Goal: Task Accomplishment & Management: Use online tool/utility

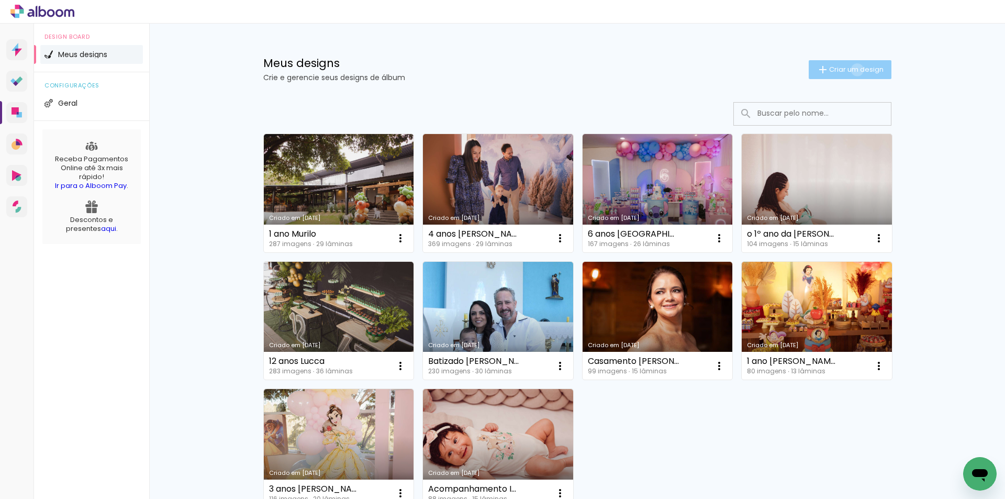
click at [851, 70] on span "Criar um design" at bounding box center [856, 69] width 54 height 7
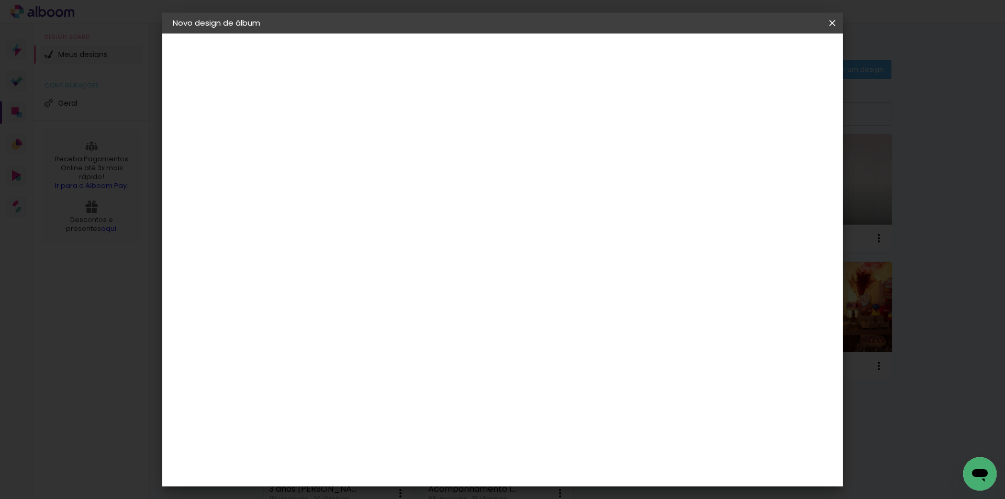
click at [344, 140] on input at bounding box center [344, 140] width 0 height 16
click at [389, 122] on div "Informações Dê um título ao seu álbum. Avançar" at bounding box center [343, 77] width 91 height 89
click at [344, 140] on input at bounding box center [344, 140] width 0 height 16
drag, startPoint x: 747, startPoint y: 25, endPoint x: 784, endPoint y: 38, distance: 39.4
type input "Batizado [PERSON_NAME]"
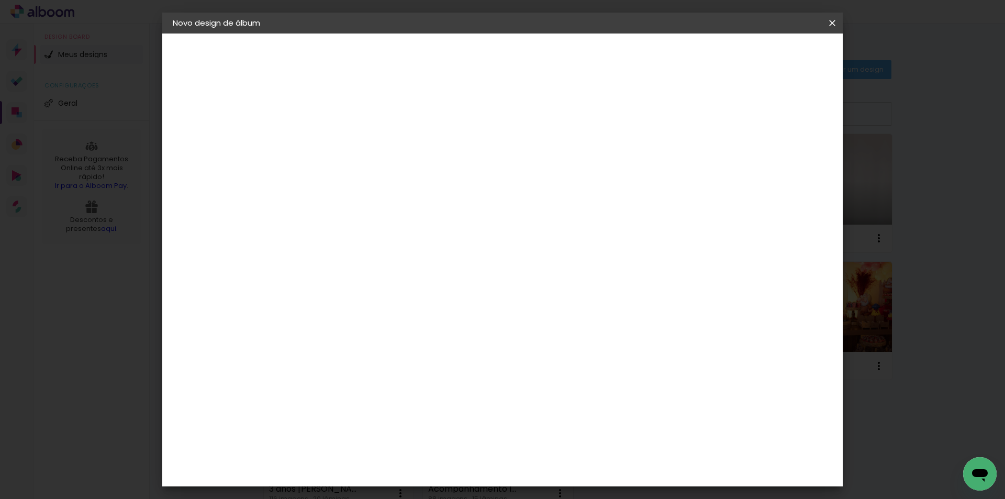
type paper-input "Batizado [PERSON_NAME]"
drag, startPoint x: 784, startPoint y: 38, endPoint x: 790, endPoint y: 49, distance: 13.1
click at [451, 49] on paper-button "Avançar" at bounding box center [425, 56] width 51 height 18
click at [365, 205] on input at bounding box center [371, 199] width 106 height 13
type input "ino"
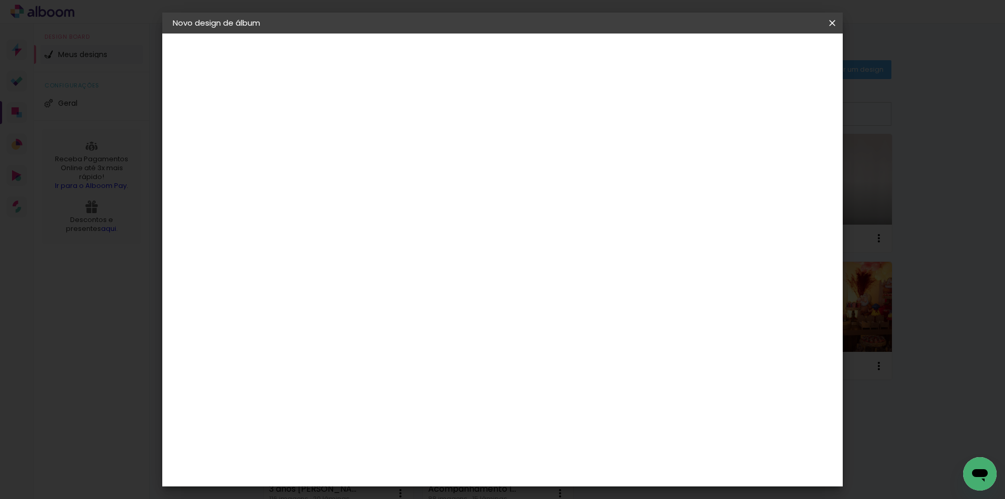
type paper-input "ino"
click at [359, 233] on div "Inove" at bounding box center [348, 236] width 22 height 8
click at [0, 0] on slot "Avançar" at bounding box center [0, 0] width 0 height 0
click at [414, 430] on span "25 × 25" at bounding box center [390, 440] width 49 height 21
click at [0, 0] on slot "Avançar" at bounding box center [0, 0] width 0 height 0
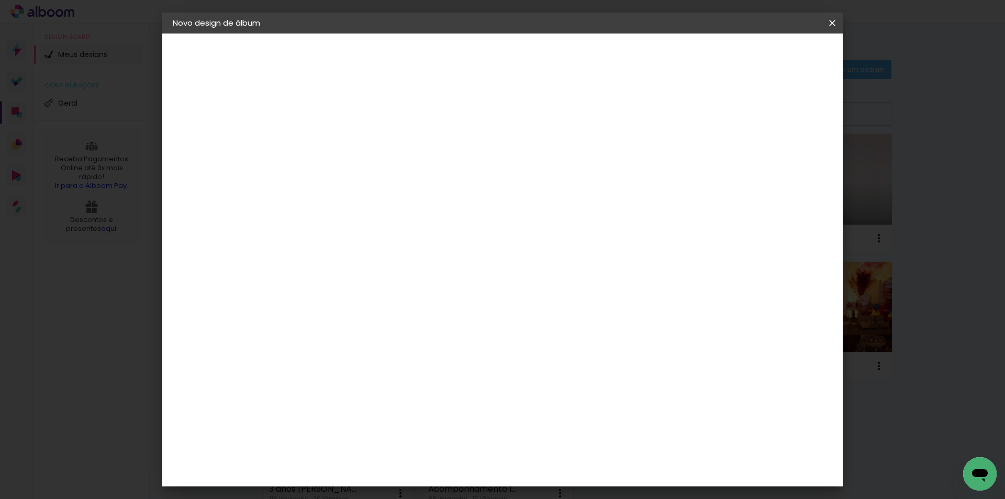
click at [767, 52] on span "Iniciar design" at bounding box center [743, 55] width 48 height 7
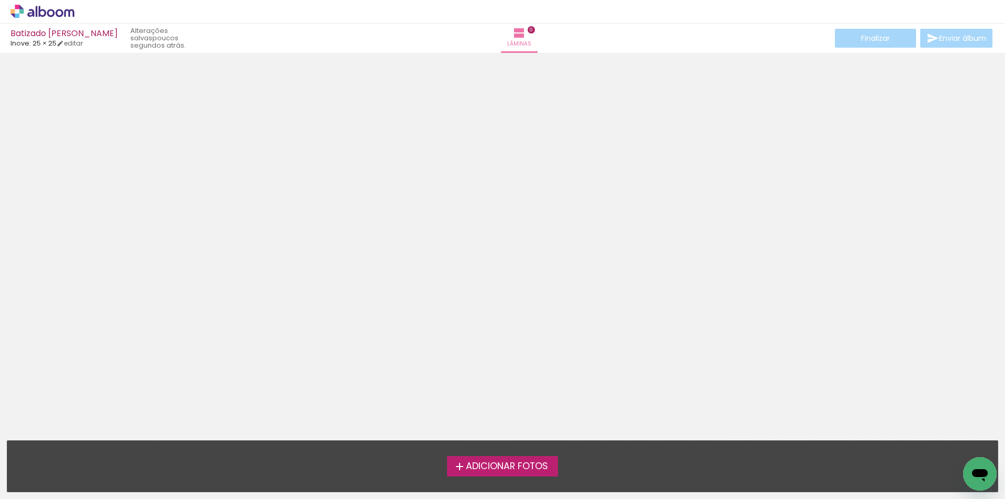
click at [537, 464] on span "Adicionar Fotos" at bounding box center [507, 465] width 82 height 9
click at [0, 0] on input "file" at bounding box center [0, 0] width 0 height 0
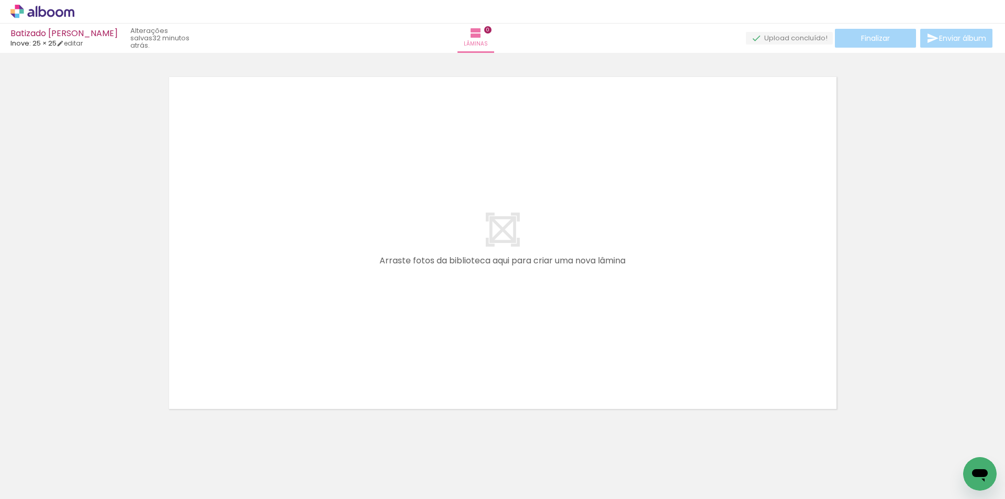
click at [64, 16] on icon at bounding box center [69, 13] width 10 height 8
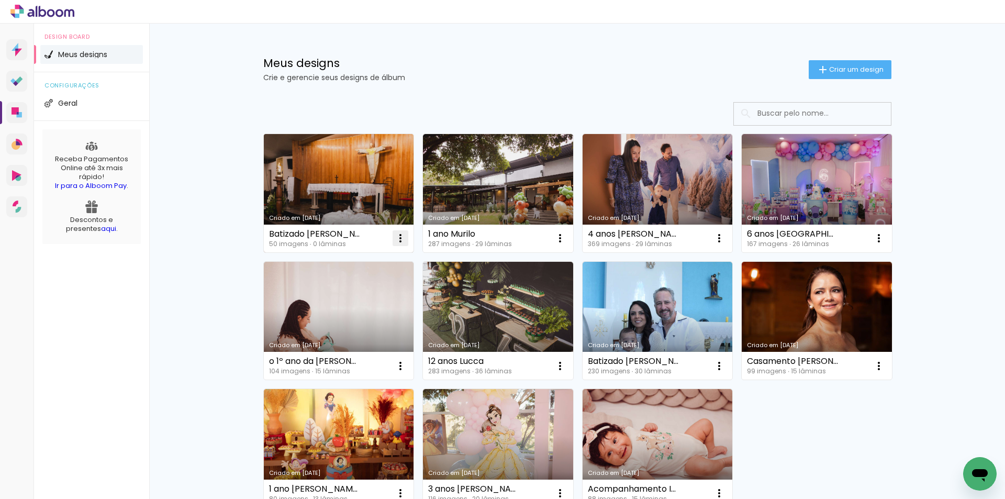
click at [394, 234] on iron-icon at bounding box center [400, 238] width 13 height 13
click at [341, 306] on span "Excluir" at bounding box center [337, 306] width 22 height 7
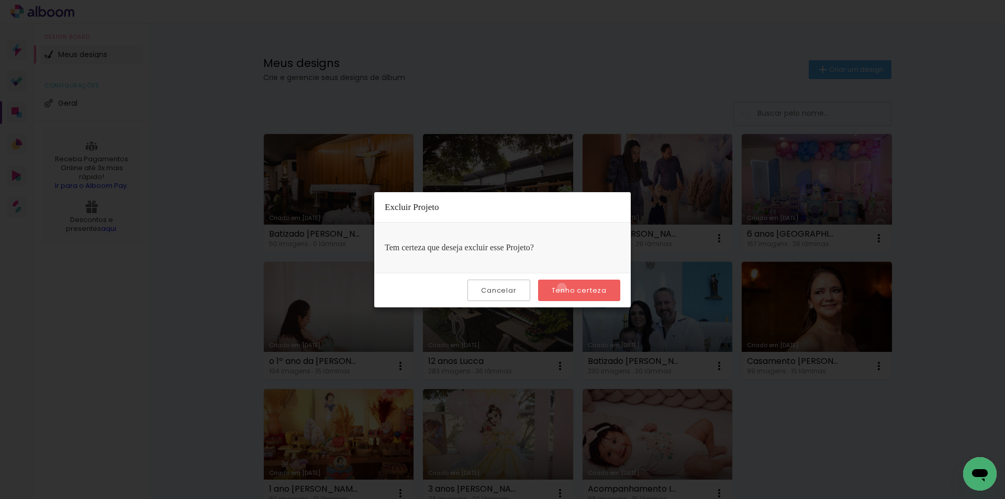
click at [0, 0] on slot "Tenho certeza" at bounding box center [0, 0] width 0 height 0
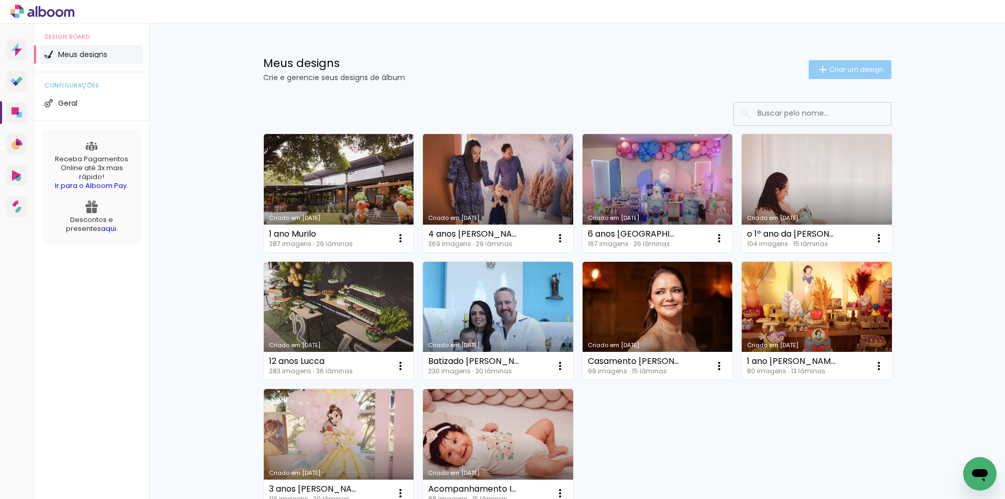
click at [834, 64] on paper-button "Criar um design" at bounding box center [849, 69] width 83 height 19
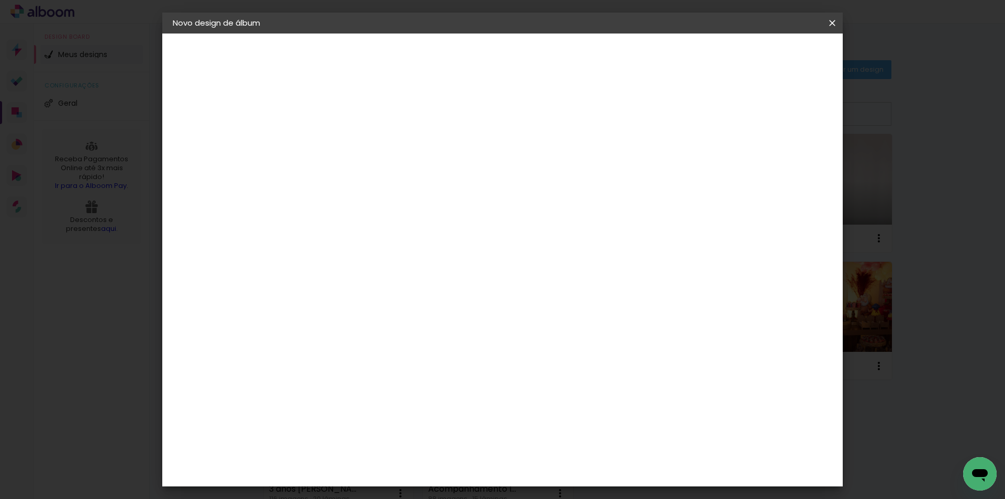
click at [344, 142] on input at bounding box center [344, 140] width 0 height 16
type input "Batizado [PERSON_NAME]"
type paper-input "Batizado [PERSON_NAME]"
click at [0, 0] on slot "Avançar" at bounding box center [0, 0] width 0 height 0
click at [376, 171] on input "Brasil" at bounding box center [366, 167] width 97 height 13
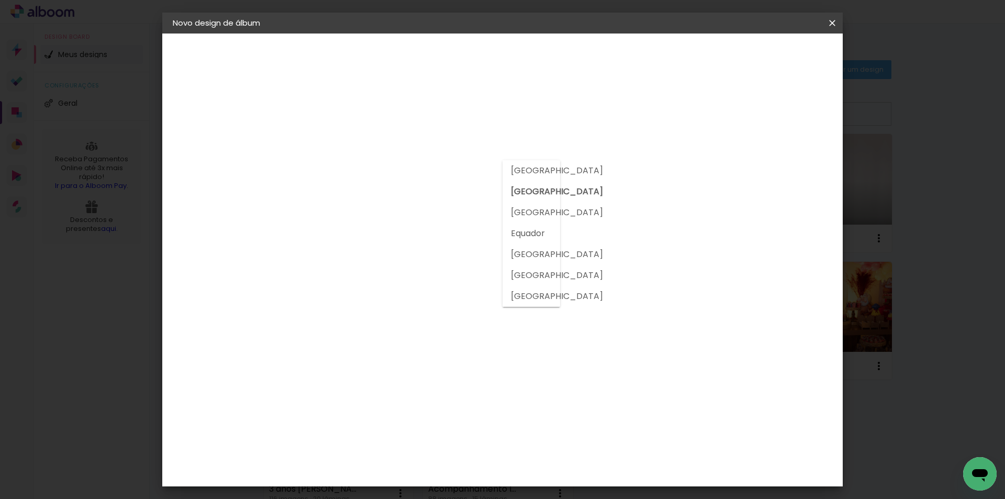
click at [369, 197] on input at bounding box center [371, 199] width 106 height 13
click at [370, 197] on input at bounding box center [371, 199] width 106 height 13
type input "inove"
type paper-input "inove"
click at [373, 229] on paper-item "Inove" at bounding box center [360, 236] width 92 height 23
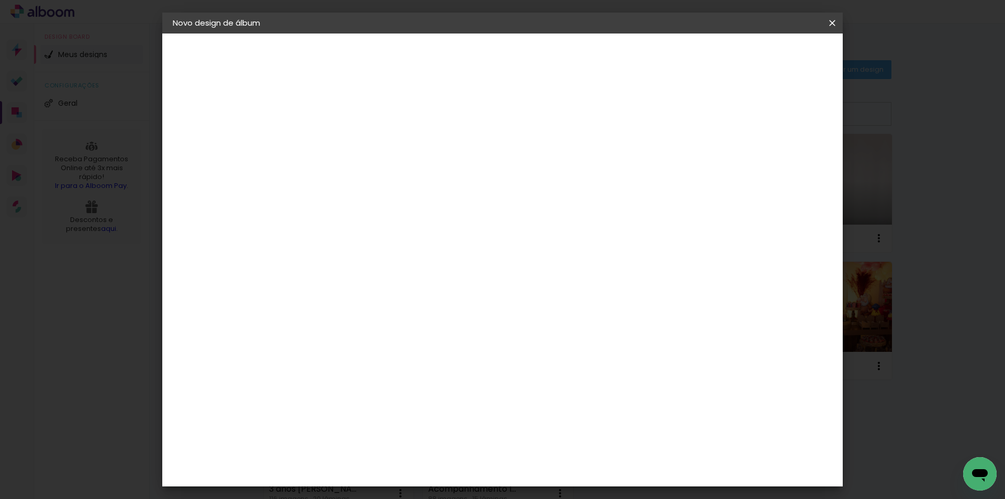
click at [0, 0] on slot "Avançar" at bounding box center [0, 0] width 0 height 0
click at [414, 238] on span "25 × 25" at bounding box center [390, 248] width 49 height 21
click at [0, 0] on slot "Avançar" at bounding box center [0, 0] width 0 height 0
click at [777, 49] on paper-button "Iniciar design" at bounding box center [742, 56] width 69 height 18
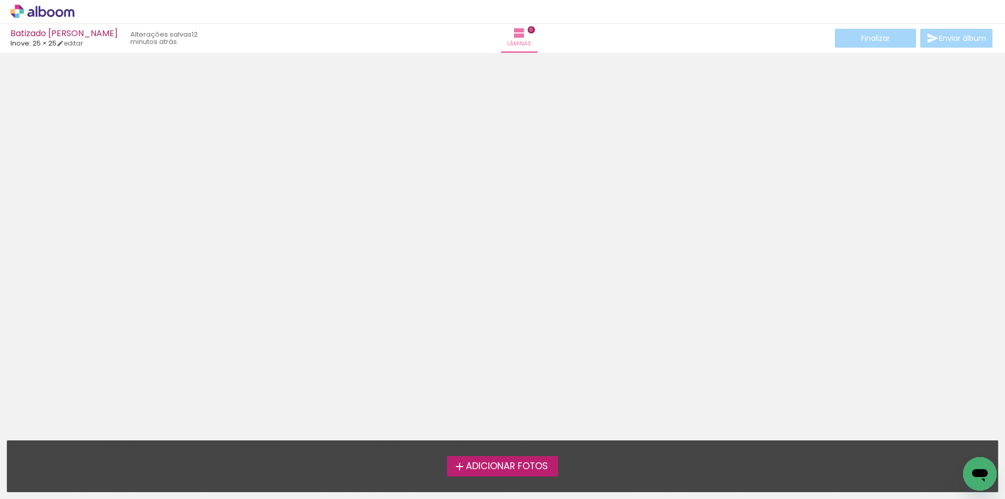
click at [463, 460] on iron-icon at bounding box center [459, 466] width 13 height 13
click at [0, 0] on input "file" at bounding box center [0, 0] width 0 height 0
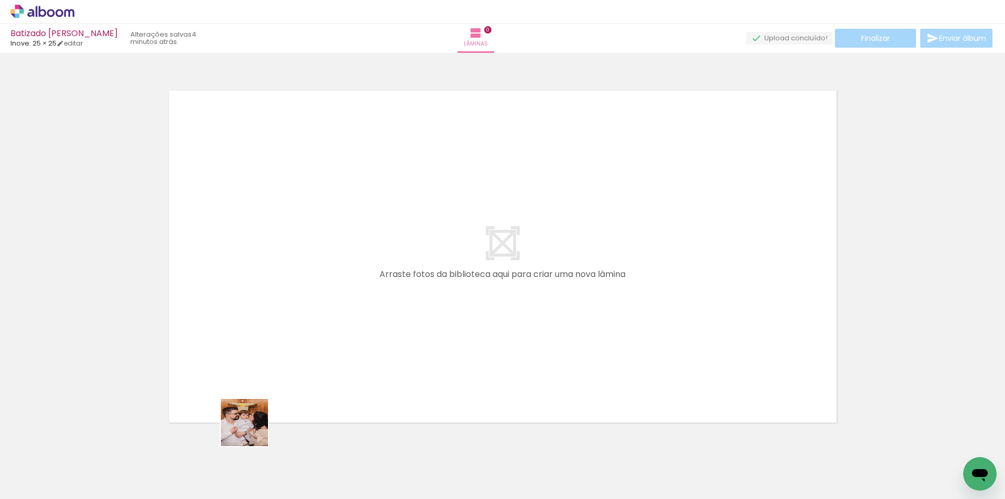
drag, startPoint x: 224, startPoint y: 460, endPoint x: 430, endPoint y: 309, distance: 255.5
click at [430, 309] on quentale-workspace at bounding box center [502, 249] width 1005 height 499
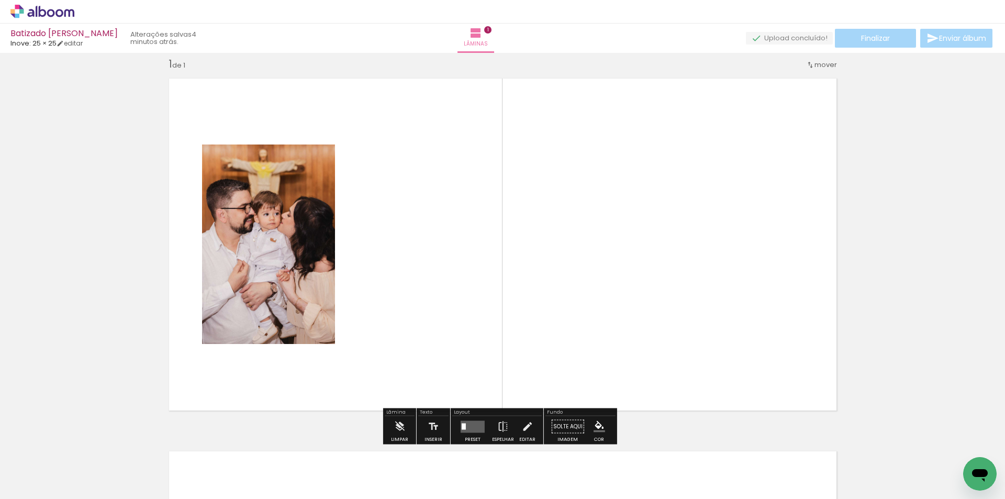
scroll to position [14, 0]
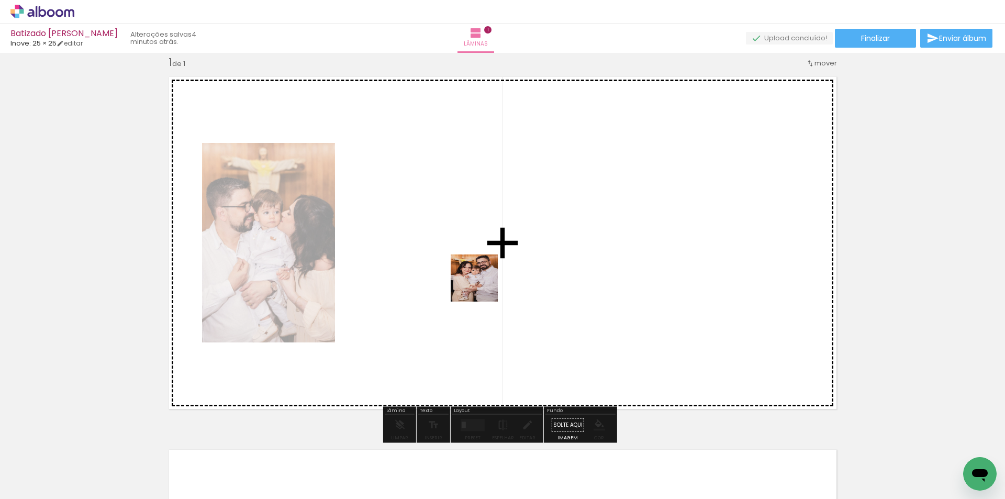
drag, startPoint x: 480, startPoint y: 363, endPoint x: 493, endPoint y: 335, distance: 30.4
click at [482, 279] on quentale-workspace at bounding box center [502, 249] width 1005 height 499
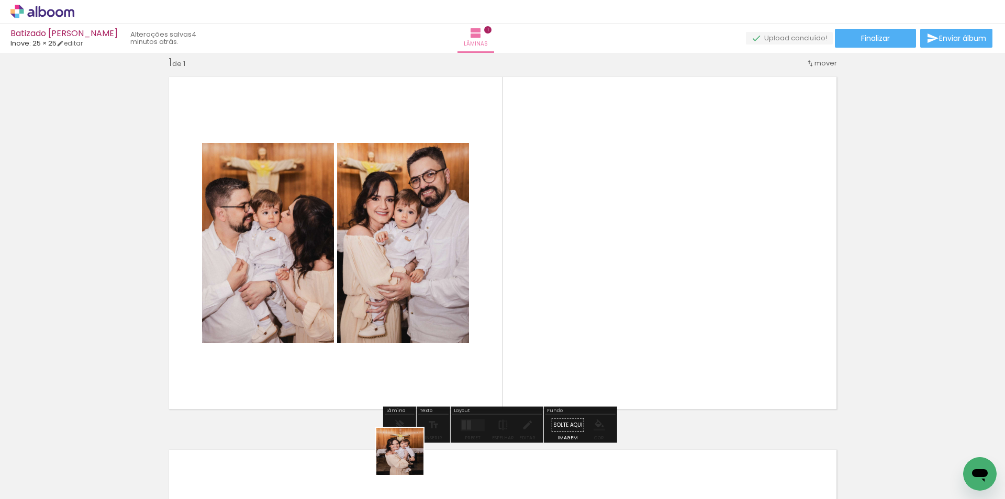
drag, startPoint x: 404, startPoint y: 471, endPoint x: 399, endPoint y: 368, distance: 103.7
click at [545, 266] on quentale-workspace at bounding box center [502, 249] width 1005 height 499
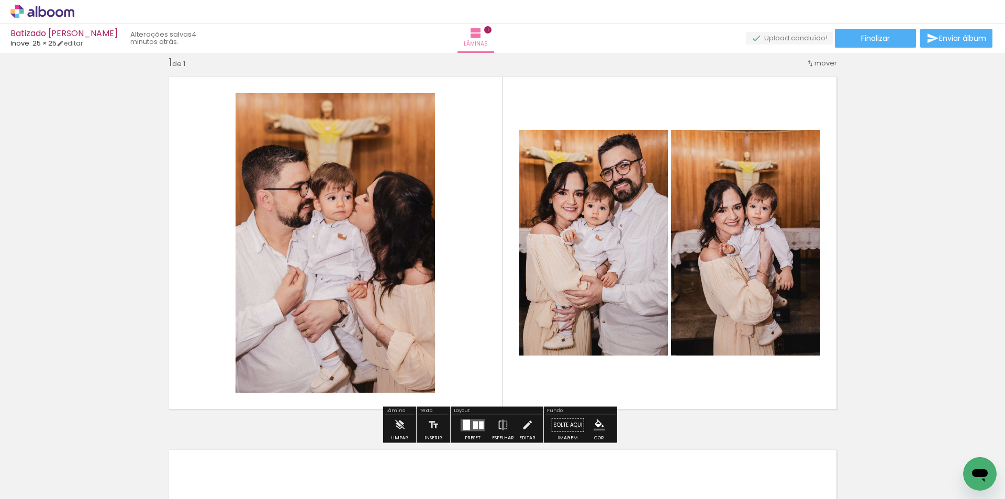
drag, startPoint x: 185, startPoint y: 466, endPoint x: 480, endPoint y: 285, distance: 345.5
click at [480, 285] on quentale-workspace at bounding box center [502, 249] width 1005 height 499
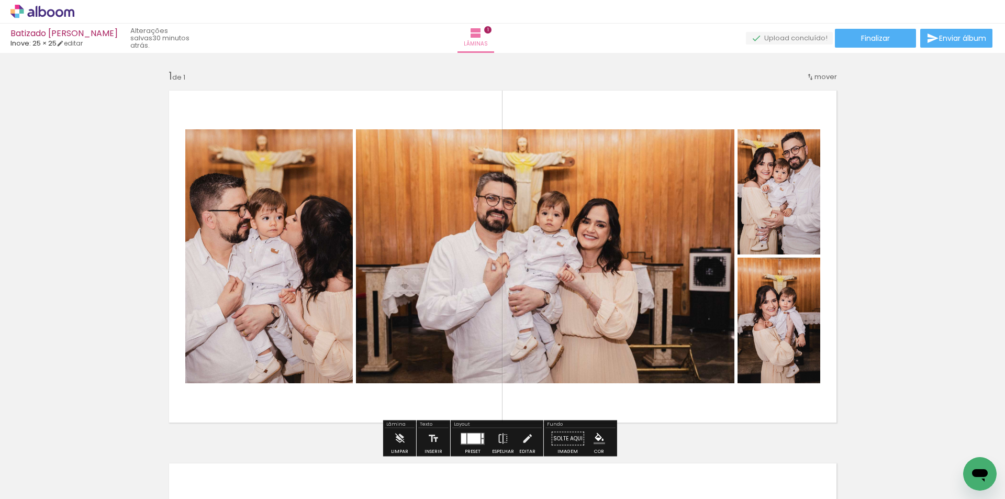
scroll to position [192, 0]
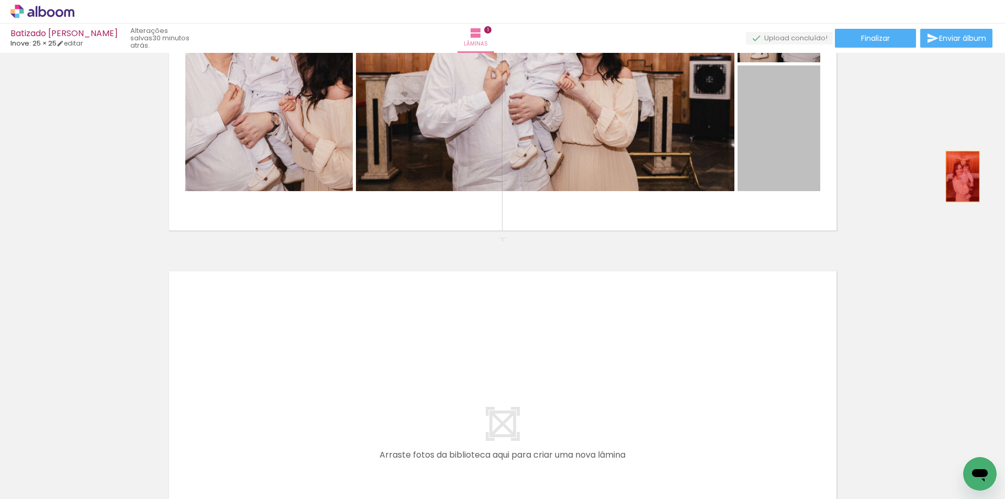
drag, startPoint x: 769, startPoint y: 140, endPoint x: 958, endPoint y: 176, distance: 192.4
click at [958, 176] on div "Inserir lâmina 1 de 1" at bounding box center [502, 237] width 1005 height 746
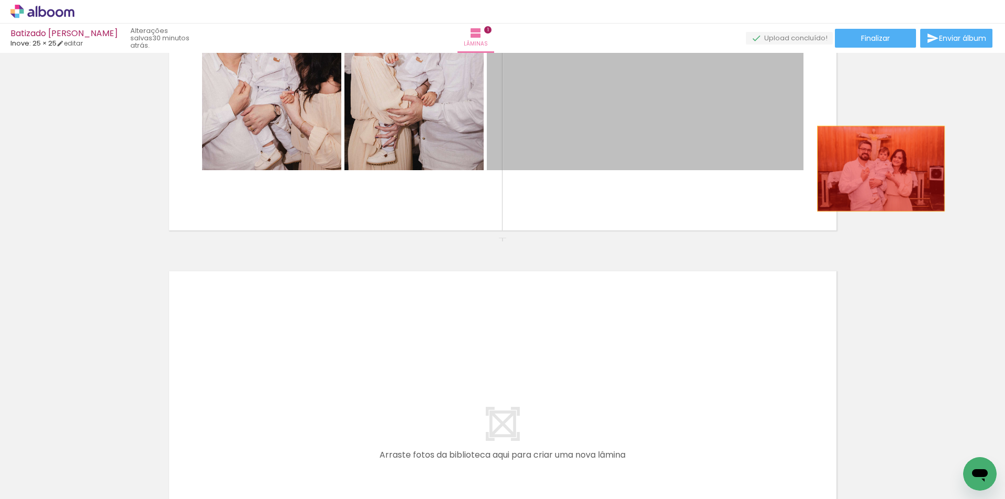
drag, startPoint x: 745, startPoint y: 138, endPoint x: 903, endPoint y: 169, distance: 160.6
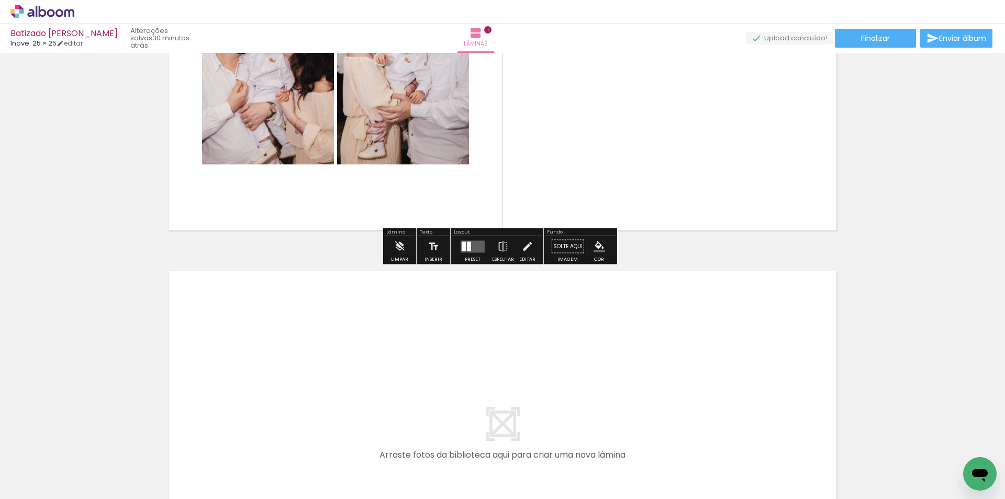
scroll to position [0, 0]
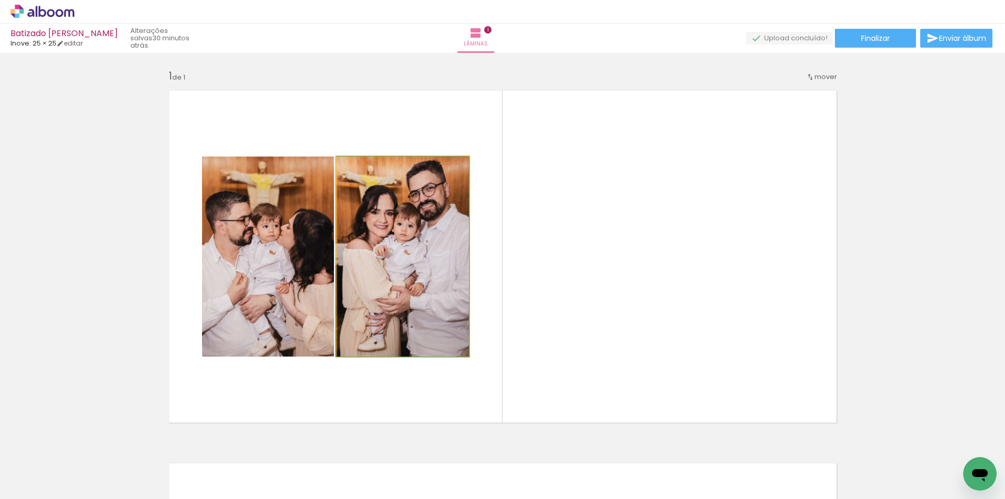
drag, startPoint x: 405, startPoint y: 243, endPoint x: 79, endPoint y: 206, distance: 328.7
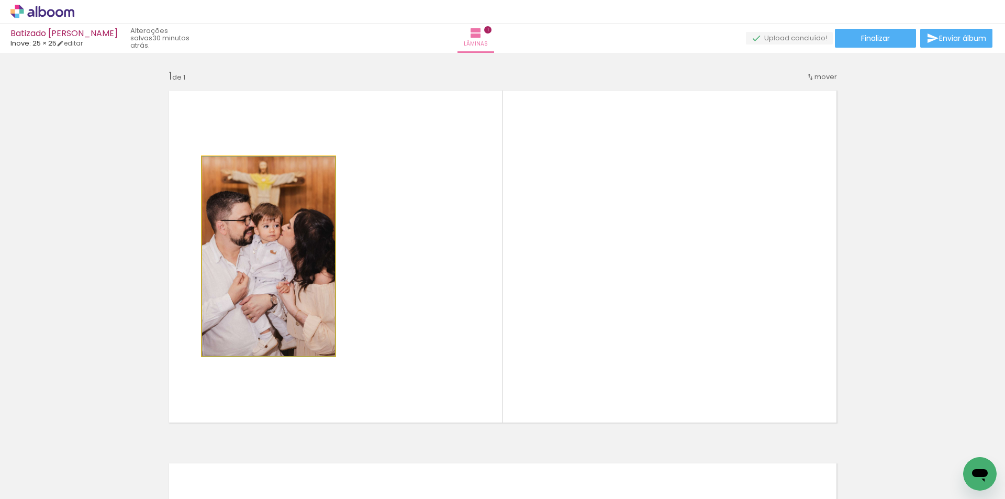
drag, startPoint x: 245, startPoint y: 231, endPoint x: 16, endPoint y: 187, distance: 233.9
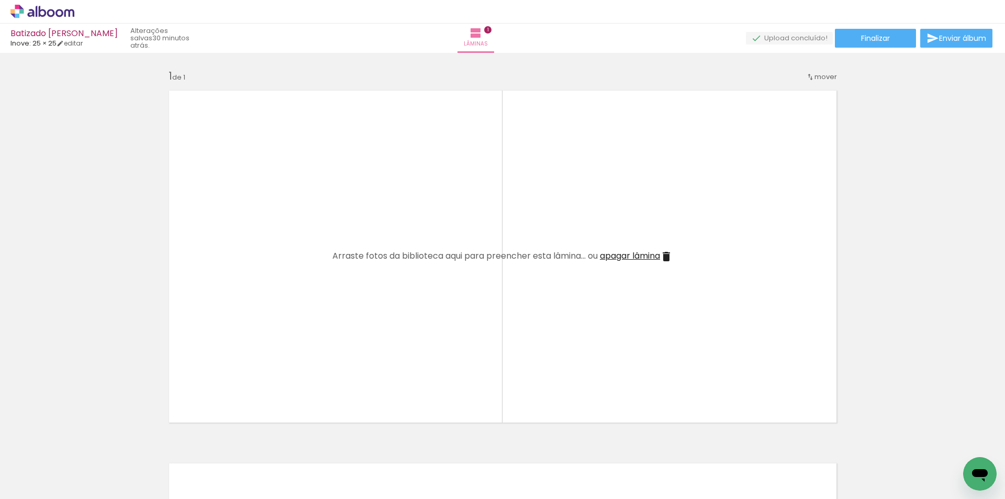
drag, startPoint x: 109, startPoint y: 472, endPoint x: 375, endPoint y: 306, distance: 313.6
click at [375, 306] on quentale-workspace at bounding box center [502, 249] width 1005 height 499
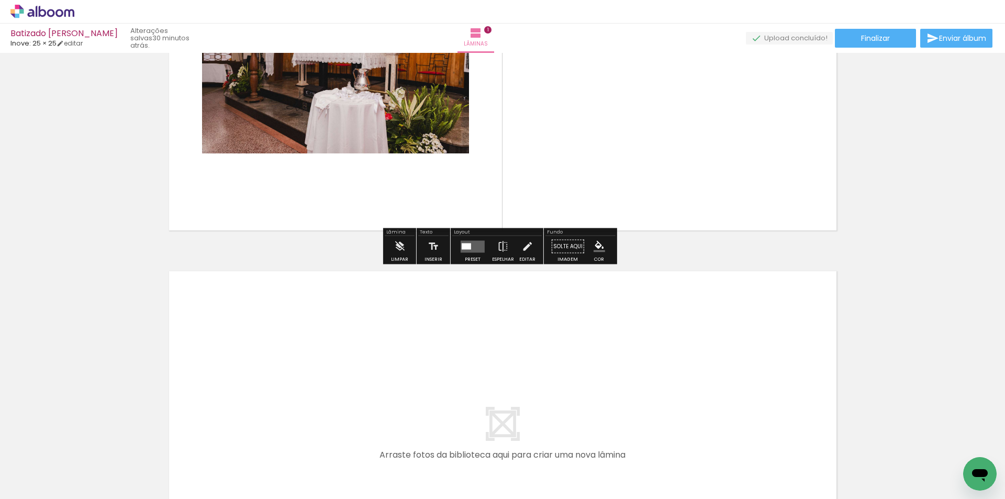
scroll to position [384, 0]
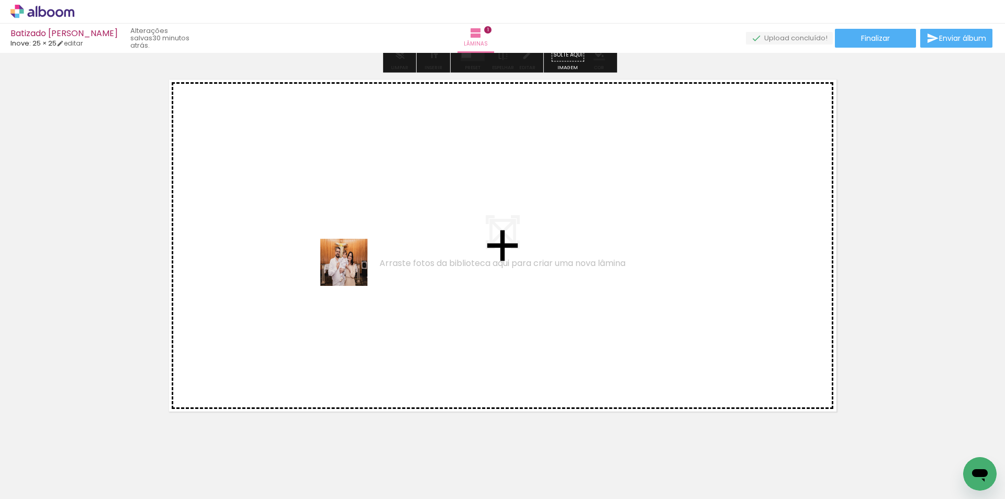
drag, startPoint x: 173, startPoint y: 471, endPoint x: 352, endPoint y: 270, distance: 269.1
click at [352, 270] on quentale-workspace at bounding box center [502, 249] width 1005 height 499
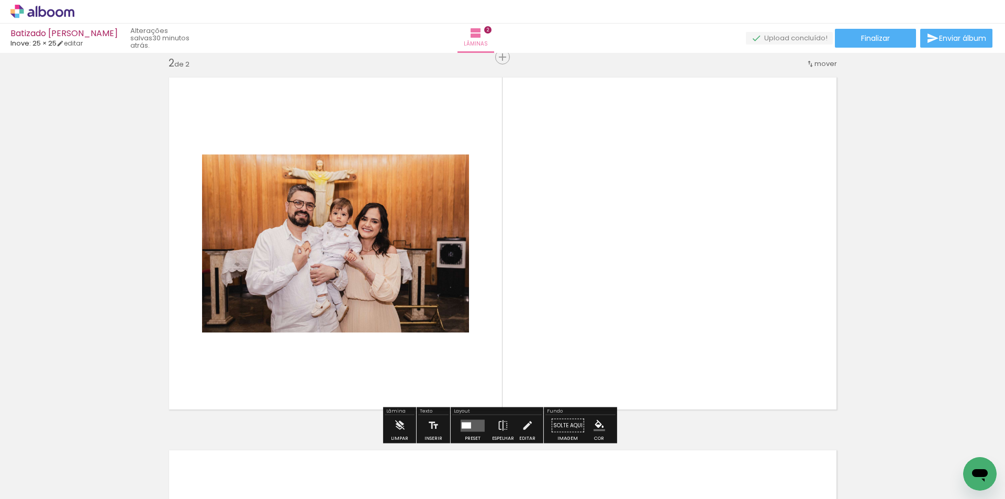
scroll to position [386, 0]
drag, startPoint x: 230, startPoint y: 463, endPoint x: 425, endPoint y: 455, distance: 195.8
click at [324, 279] on quentale-workspace at bounding box center [502, 249] width 1005 height 499
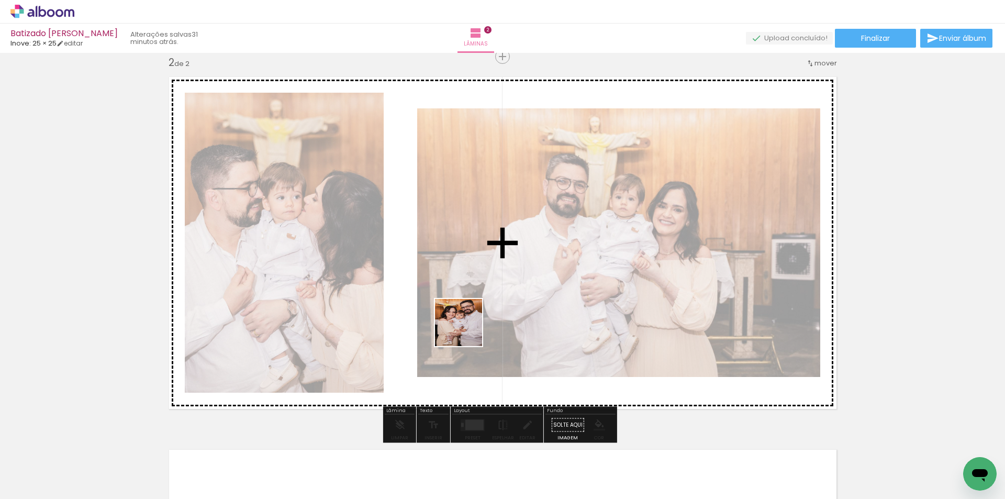
drag, startPoint x: 461, startPoint y: 470, endPoint x: 464, endPoint y: 283, distance: 187.3
click at [466, 284] on quentale-workspace at bounding box center [502, 249] width 1005 height 499
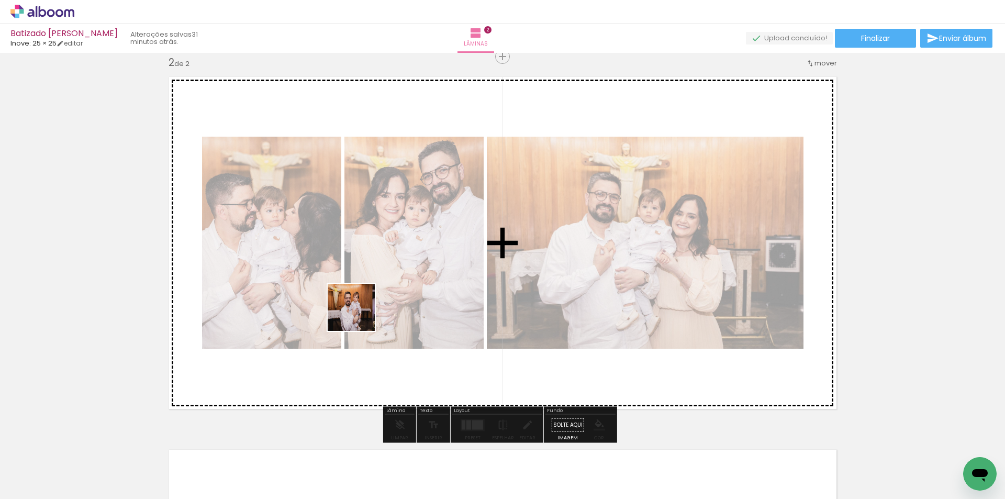
drag, startPoint x: 337, startPoint y: 465, endPoint x: 272, endPoint y: 434, distance: 71.6
click at [364, 280] on quentale-workspace at bounding box center [502, 249] width 1005 height 499
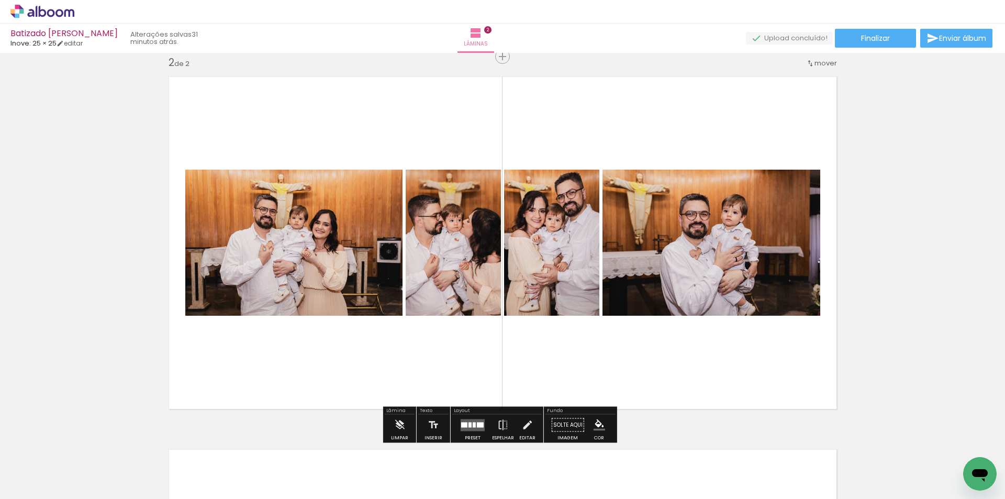
drag, startPoint x: 322, startPoint y: 407, endPoint x: 399, endPoint y: 291, distance: 138.9
click at [396, 261] on quentale-workspace at bounding box center [502, 249] width 1005 height 499
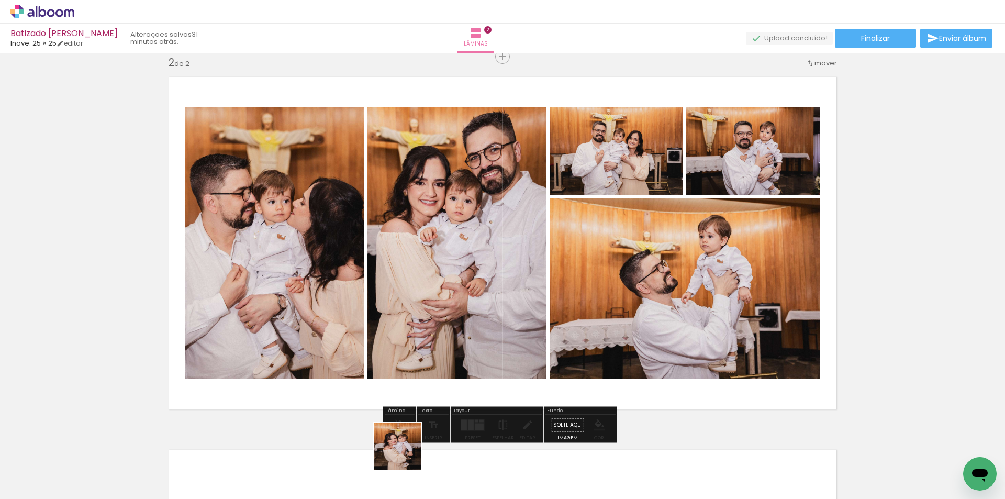
drag, startPoint x: 401, startPoint y: 471, endPoint x: 481, endPoint y: 196, distance: 286.1
click at [481, 197] on quentale-workspace at bounding box center [502, 249] width 1005 height 499
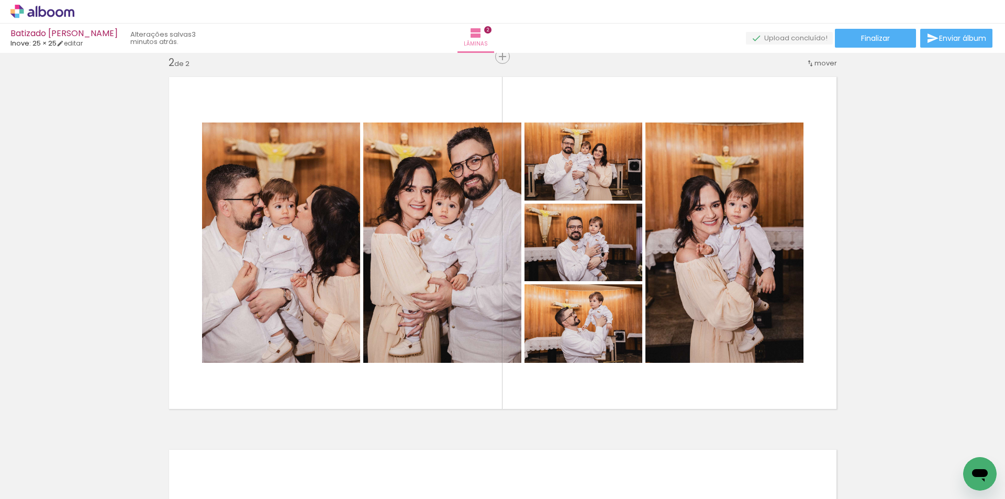
scroll to position [0, 2532]
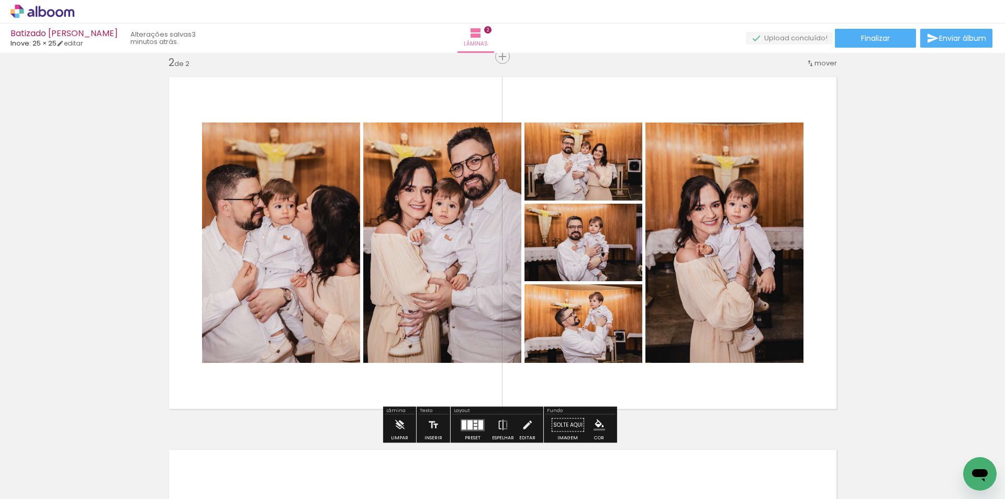
click at [41, 14] on icon at bounding box center [42, 12] width 64 height 14
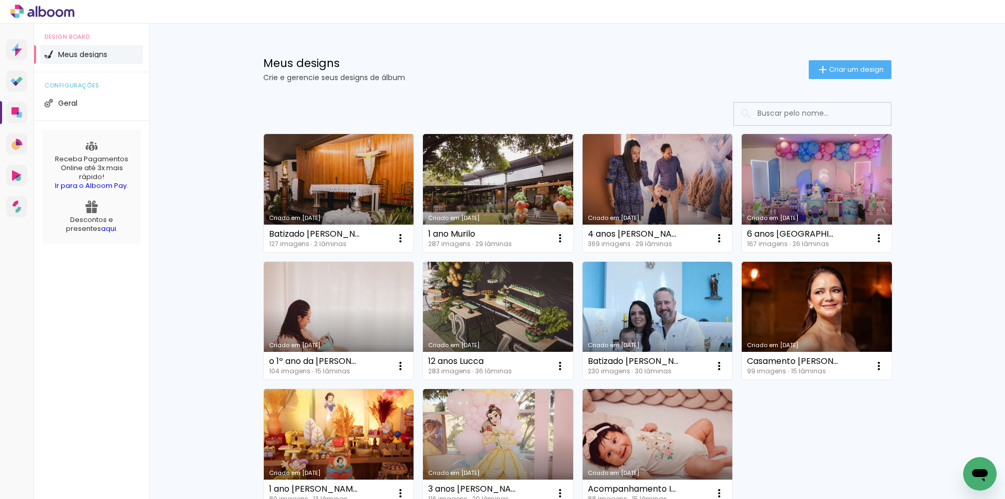
click at [329, 184] on link "Criado em [DATE]" at bounding box center [339, 193] width 150 height 118
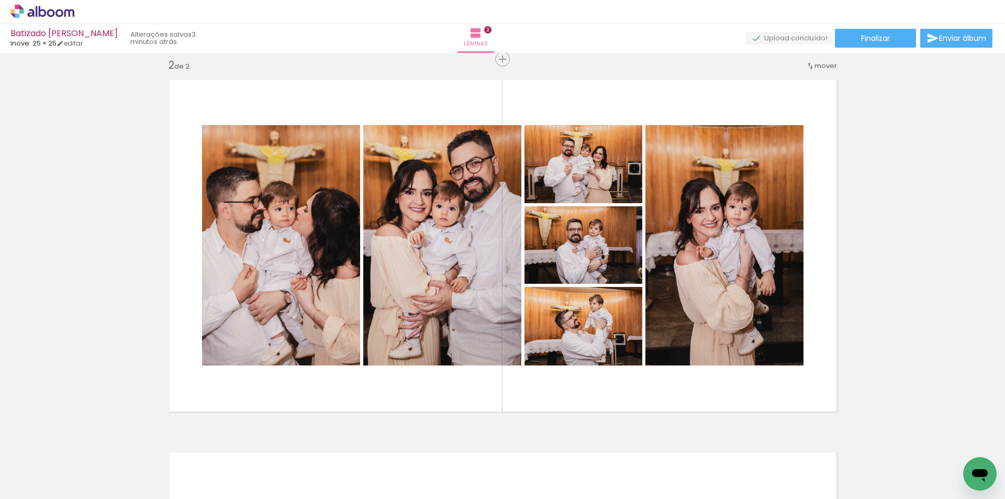
scroll to position [0, 2706]
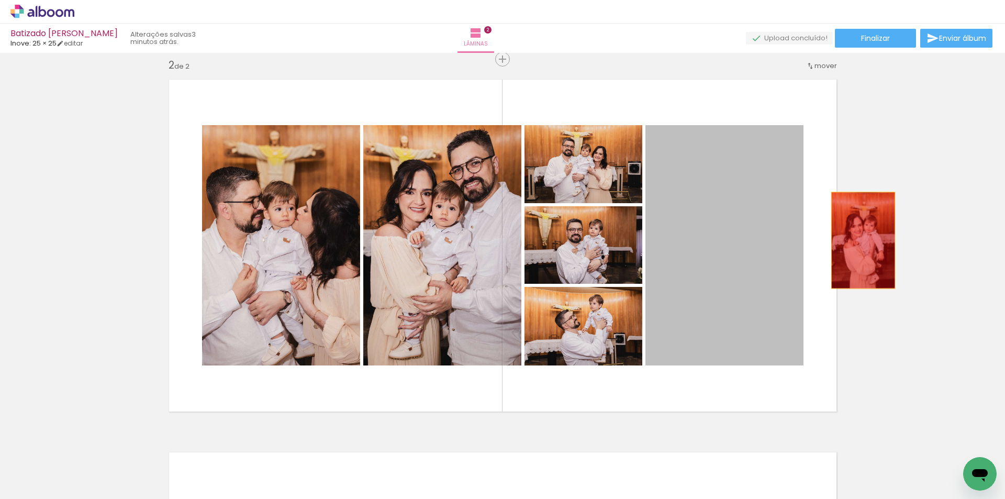
drag, startPoint x: 739, startPoint y: 257, endPoint x: 799, endPoint y: 215, distance: 73.5
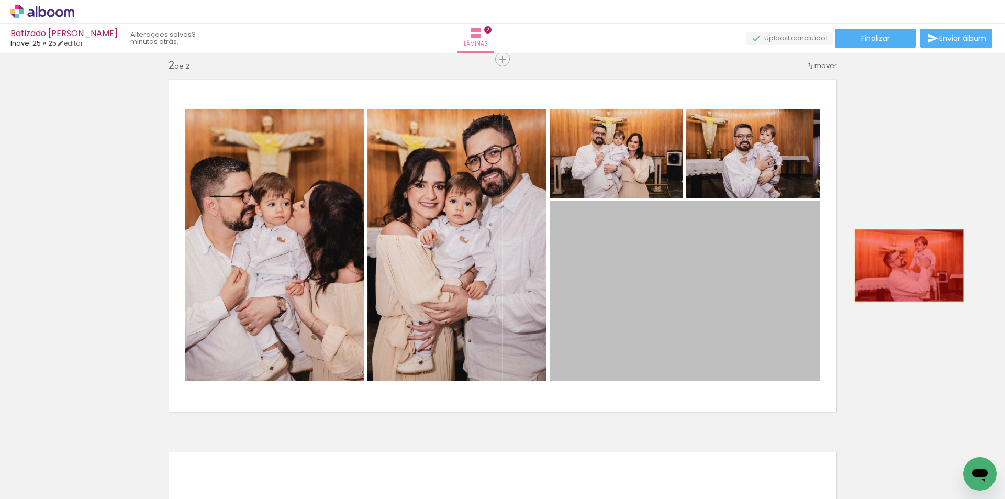
drag, startPoint x: 754, startPoint y: 272, endPoint x: 915, endPoint y: 257, distance: 160.7
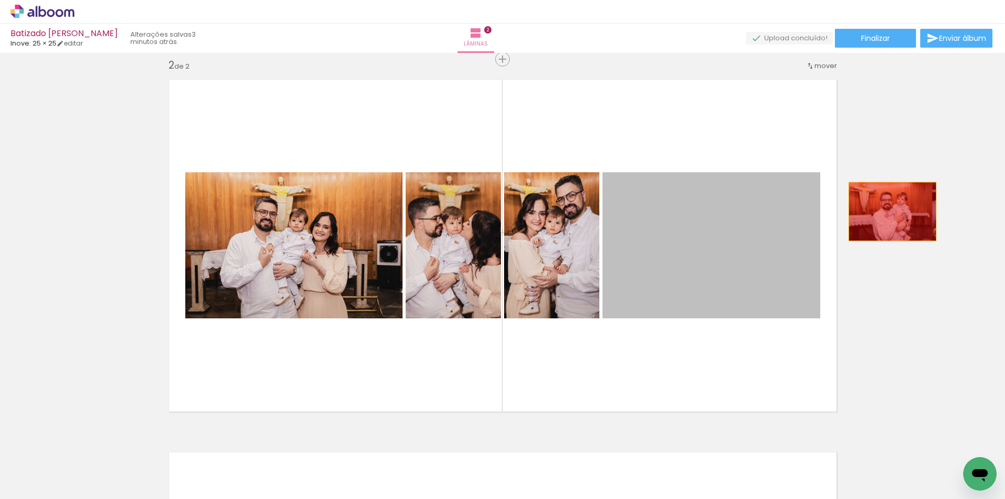
drag, startPoint x: 727, startPoint y: 221, endPoint x: 888, endPoint y: 211, distance: 160.9
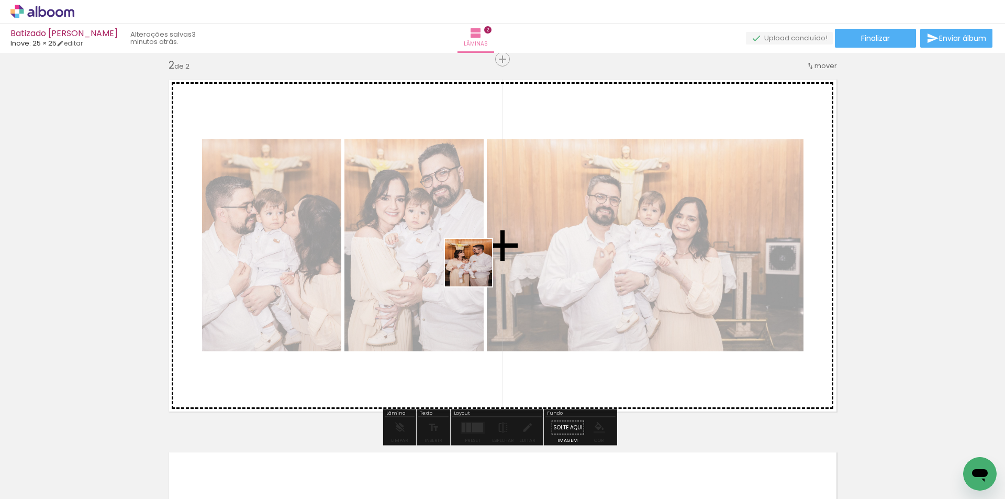
drag, startPoint x: 445, startPoint y: 469, endPoint x: 499, endPoint y: 421, distance: 72.3
click at [476, 269] on quentale-workspace at bounding box center [502, 249] width 1005 height 499
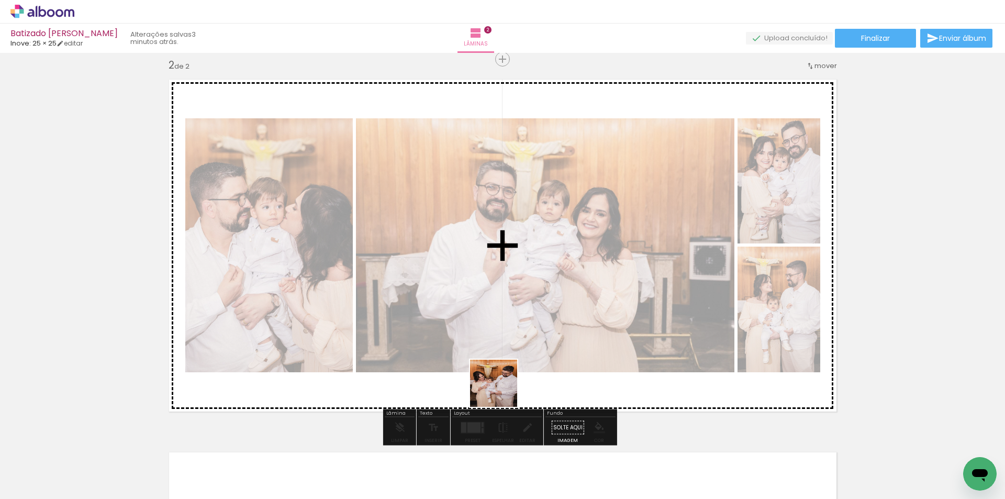
drag, startPoint x: 499, startPoint y: 467, endPoint x: 507, endPoint y: 274, distance: 193.2
click at [507, 274] on quentale-workspace at bounding box center [502, 249] width 1005 height 499
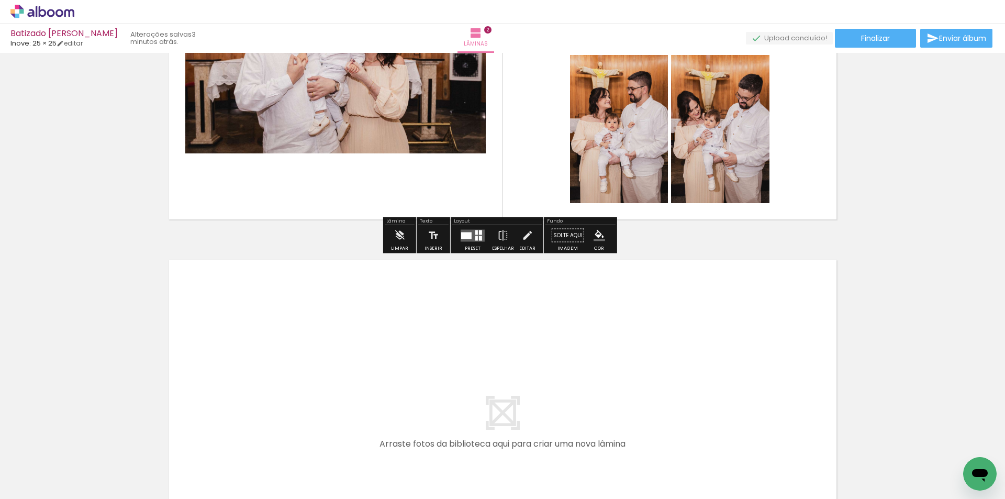
scroll to position [768, 0]
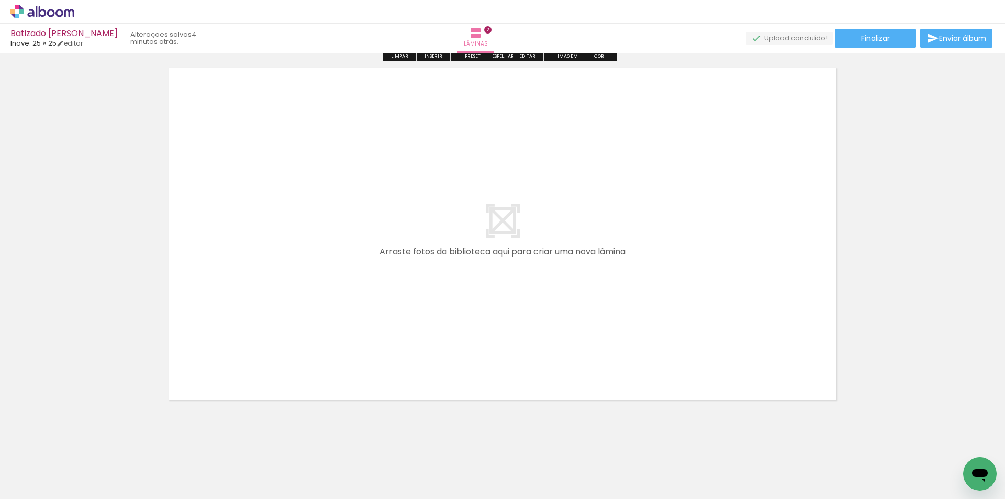
drag, startPoint x: 395, startPoint y: 464, endPoint x: 411, endPoint y: 339, distance: 125.6
click at [411, 339] on quentale-workspace at bounding box center [502, 249] width 1005 height 499
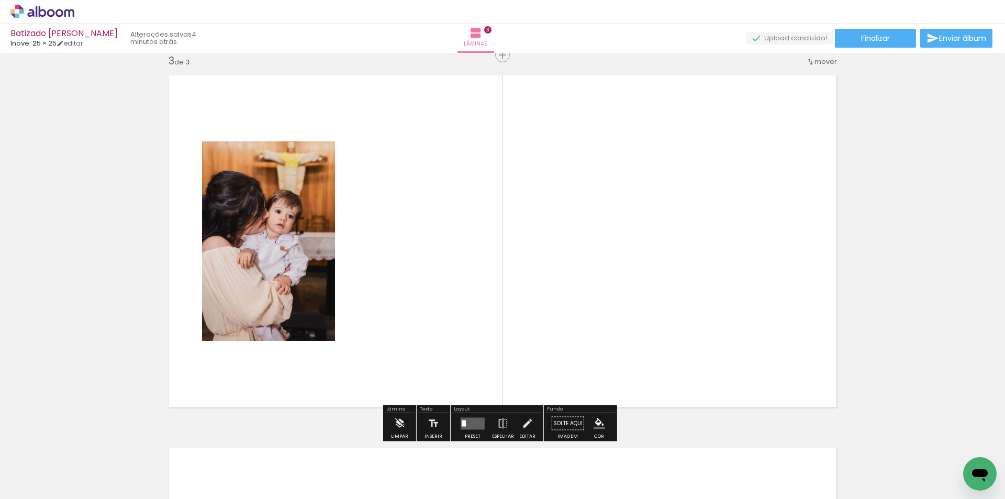
scroll to position [759, 0]
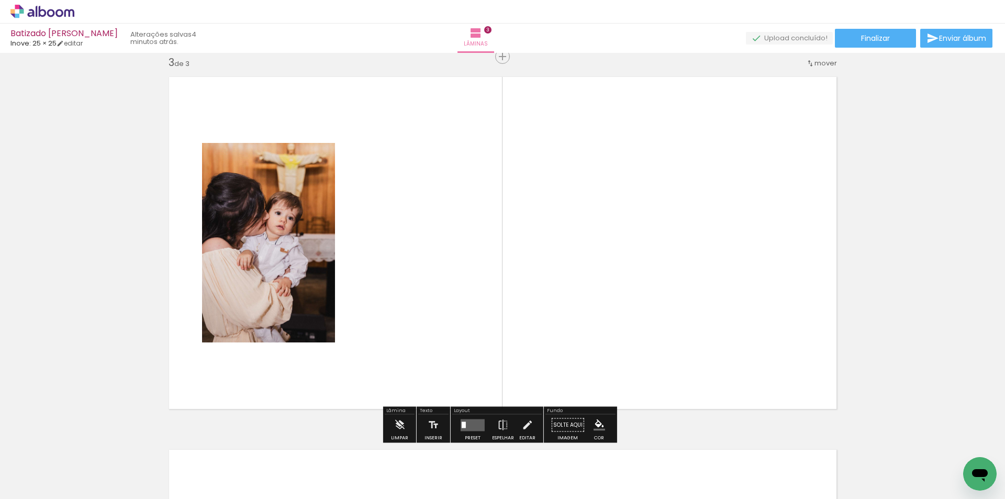
drag, startPoint x: 334, startPoint y: 465, endPoint x: 430, endPoint y: 279, distance: 209.0
click at [430, 279] on quentale-workspace at bounding box center [502, 249] width 1005 height 499
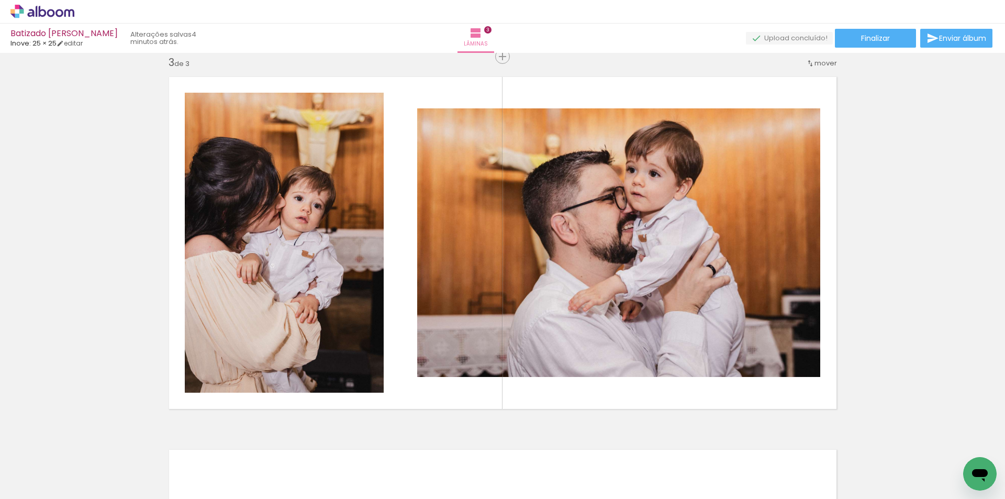
scroll to position [0, 8]
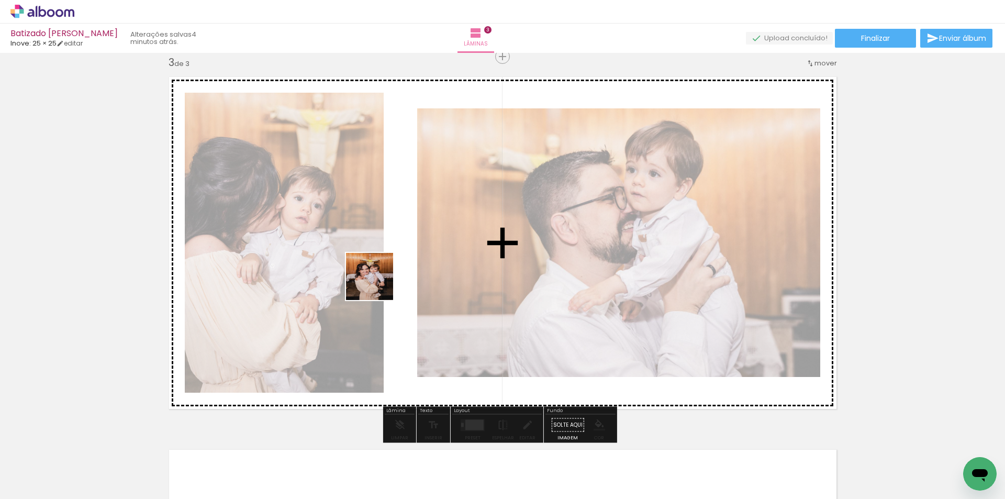
drag, startPoint x: 392, startPoint y: 463, endPoint x: 377, endPoint y: 279, distance: 184.3
click at [378, 278] on quentale-workspace at bounding box center [502, 249] width 1005 height 499
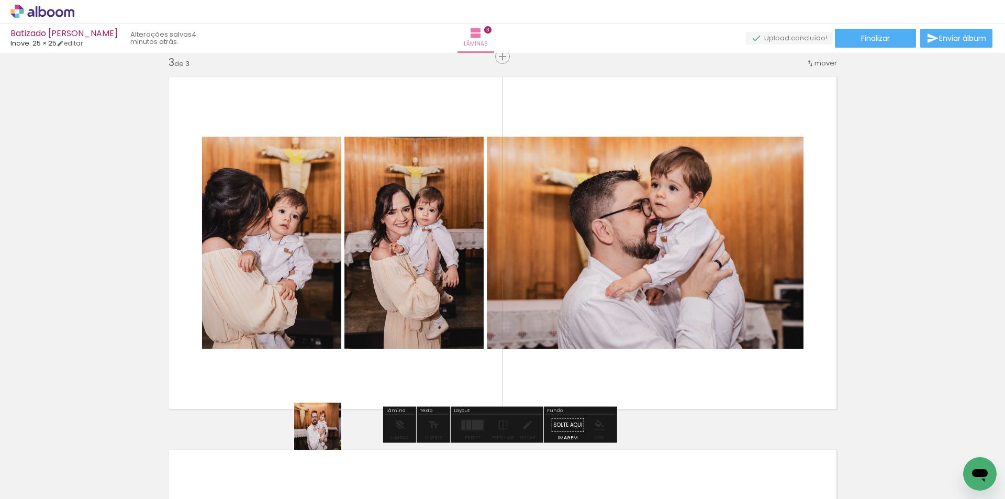
drag, startPoint x: 319, startPoint y: 468, endPoint x: 317, endPoint y: 430, distance: 38.2
click at [355, 355] on quentale-workspace at bounding box center [502, 249] width 1005 height 499
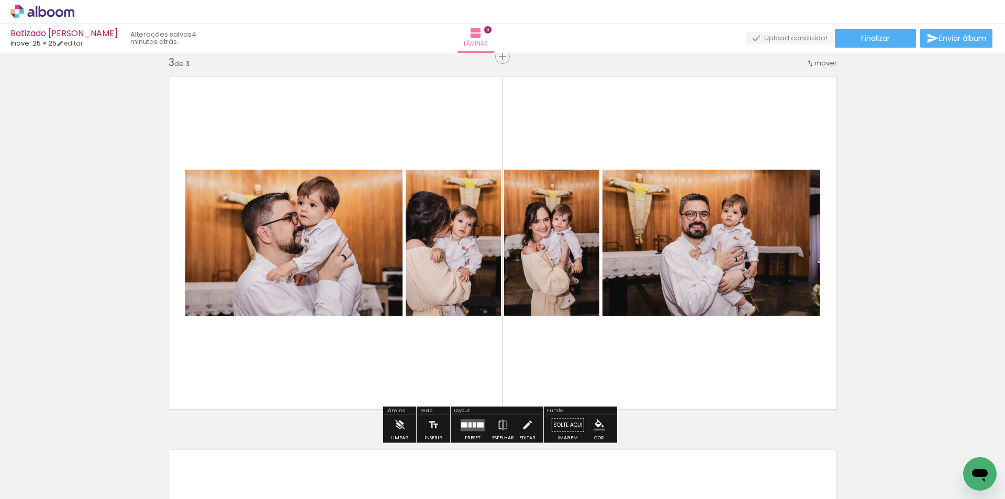
drag, startPoint x: 279, startPoint y: 471, endPoint x: 397, endPoint y: 354, distance: 166.1
click at [374, 311] on quentale-workspace at bounding box center [502, 249] width 1005 height 499
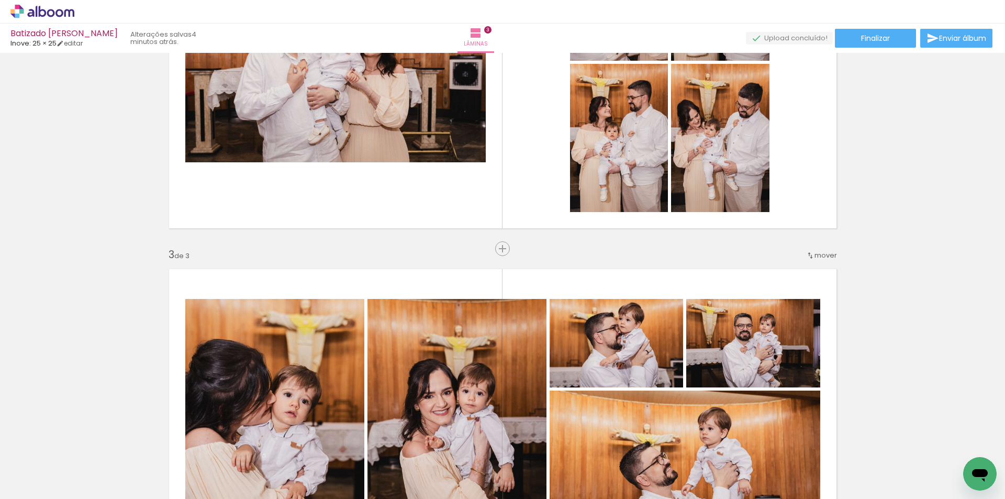
scroll to position [375, 0]
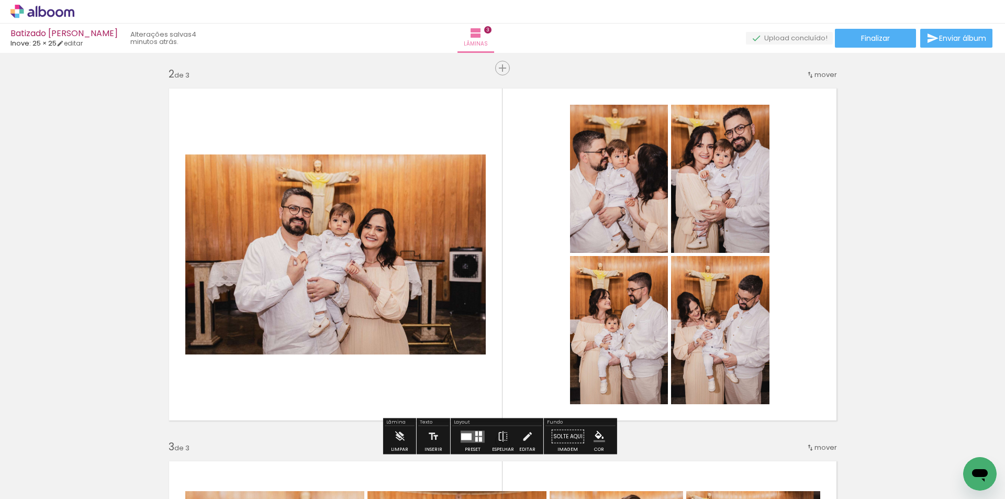
click at [465, 432] on quentale-layouter at bounding box center [472, 436] width 24 height 12
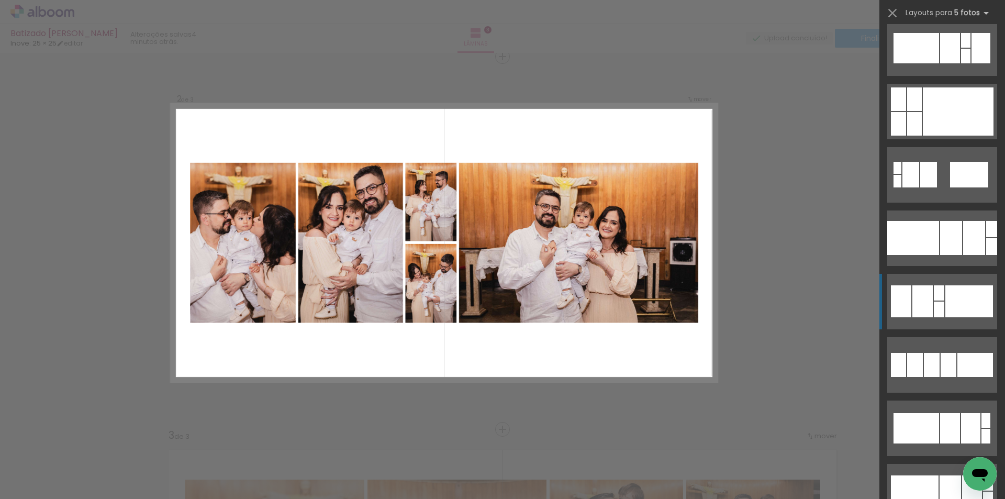
scroll to position [959, 0]
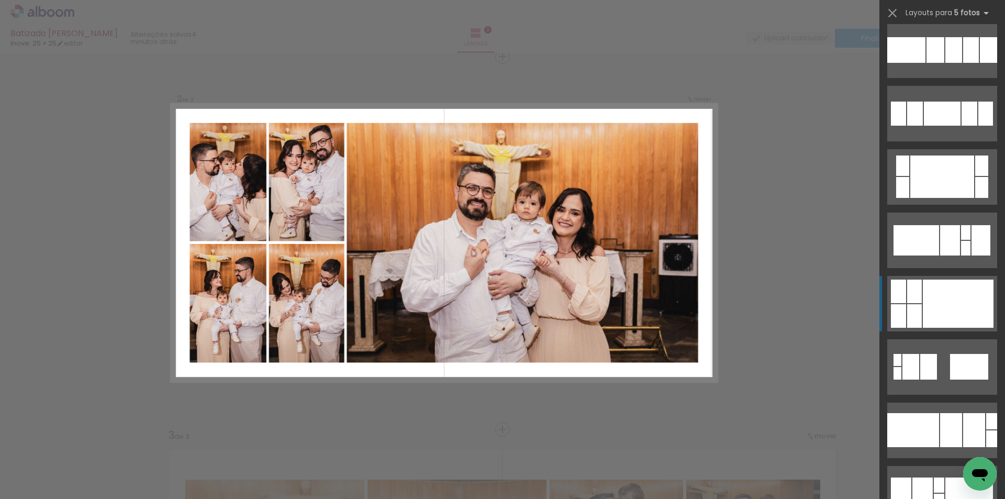
click at [922, 294] on div at bounding box center [957, 303] width 71 height 48
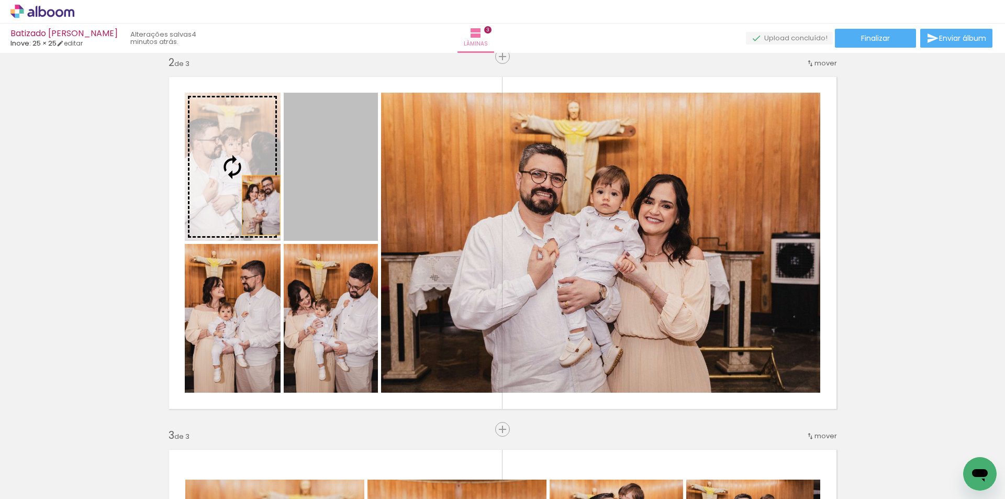
drag, startPoint x: 320, startPoint y: 205, endPoint x: 241, endPoint y: 204, distance: 79.0
click at [0, 0] on slot at bounding box center [0, 0] width 0 height 0
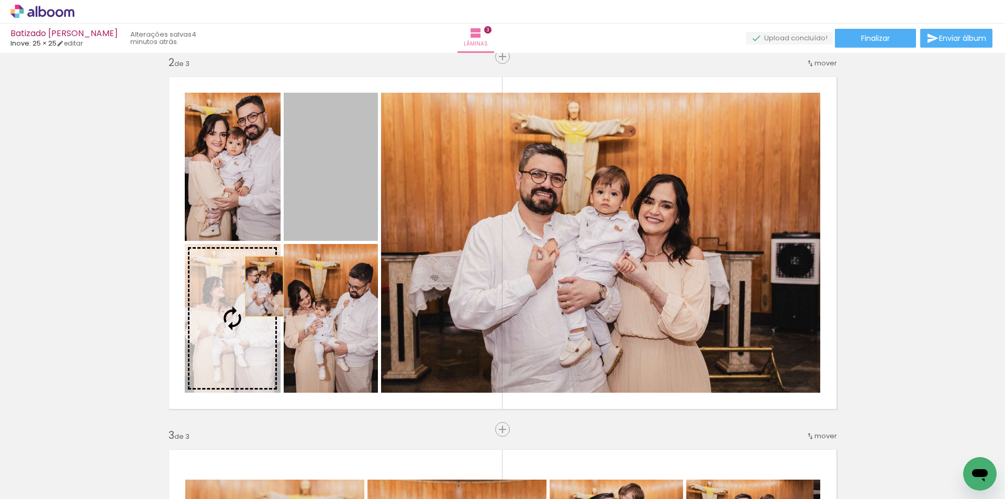
drag, startPoint x: 340, startPoint y: 190, endPoint x: 244, endPoint y: 299, distance: 144.2
click at [0, 0] on slot at bounding box center [0, 0] width 0 height 0
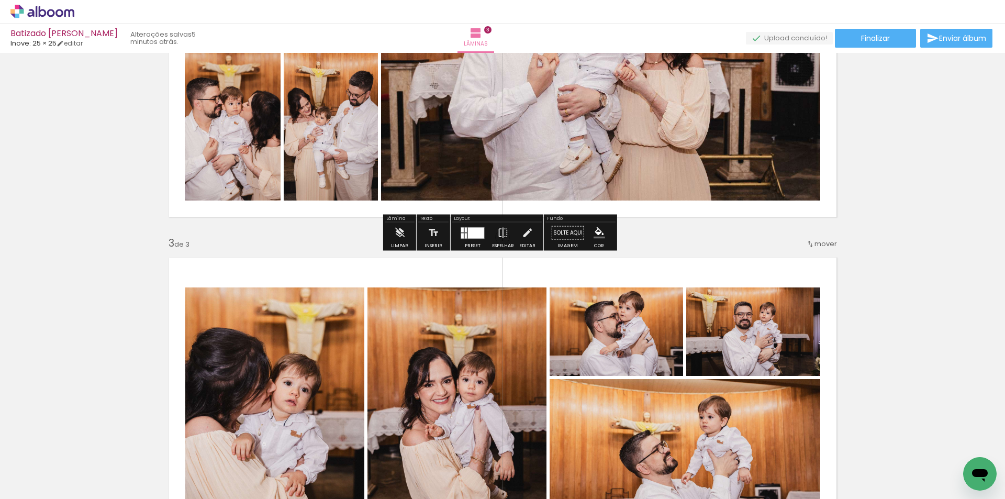
scroll to position [770, 0]
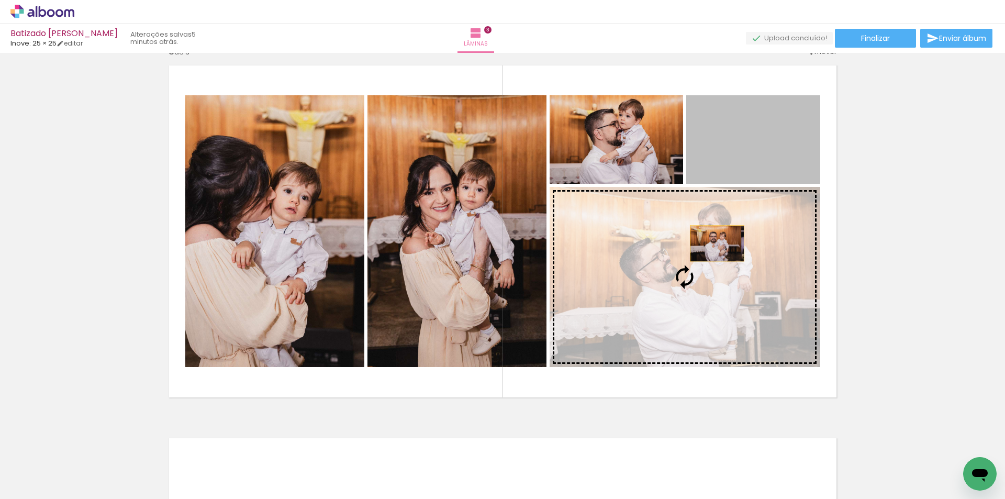
drag, startPoint x: 779, startPoint y: 150, endPoint x: 706, endPoint y: 253, distance: 125.4
click at [0, 0] on slot at bounding box center [0, 0] width 0 height 0
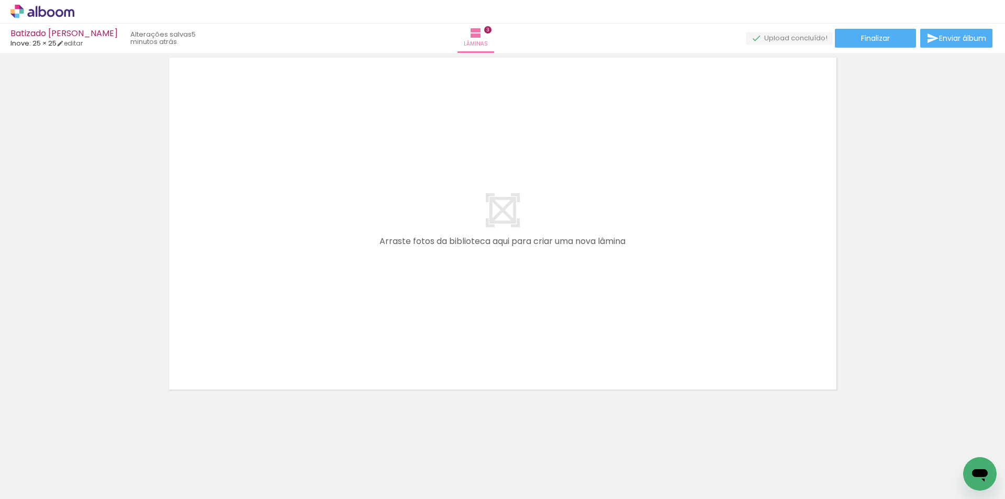
scroll to position [959, 0]
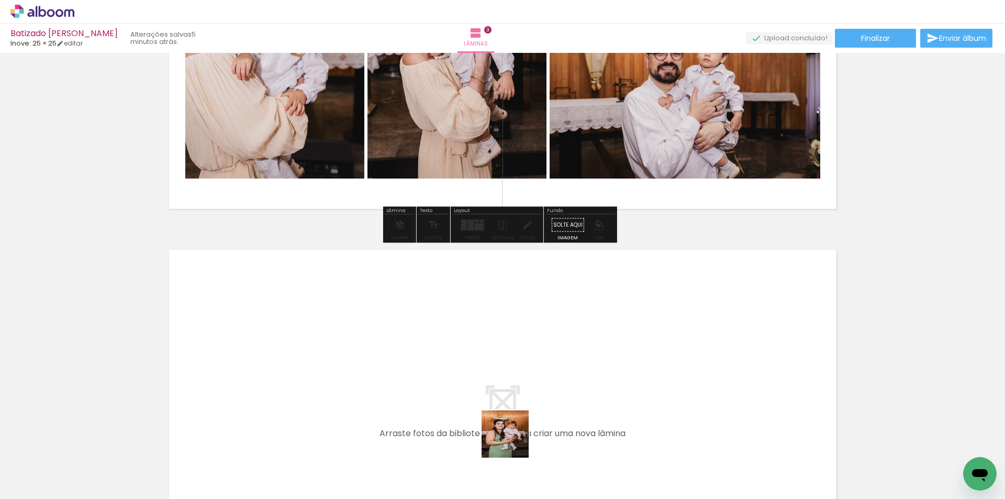
drag, startPoint x: 513, startPoint y: 442, endPoint x: 547, endPoint y: 459, distance: 38.1
click at [547, 289] on quentale-workspace at bounding box center [502, 249] width 1005 height 499
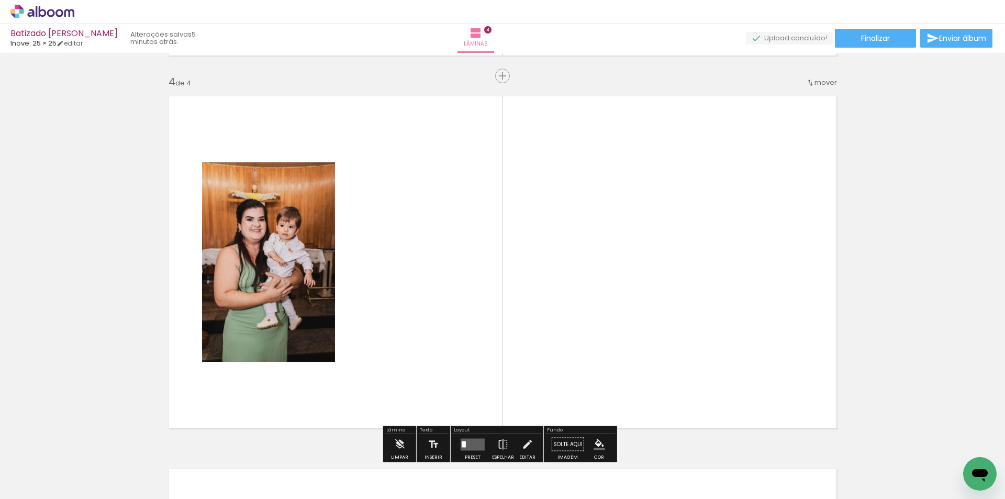
scroll to position [1131, 0]
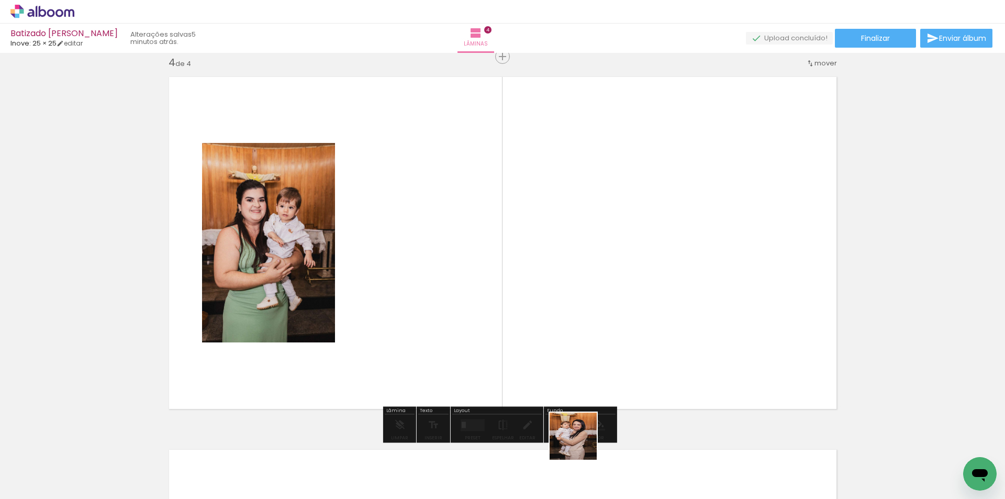
drag, startPoint x: 573, startPoint y: 474, endPoint x: 614, endPoint y: 354, distance: 127.2
click at [622, 261] on quentale-workspace at bounding box center [502, 249] width 1005 height 499
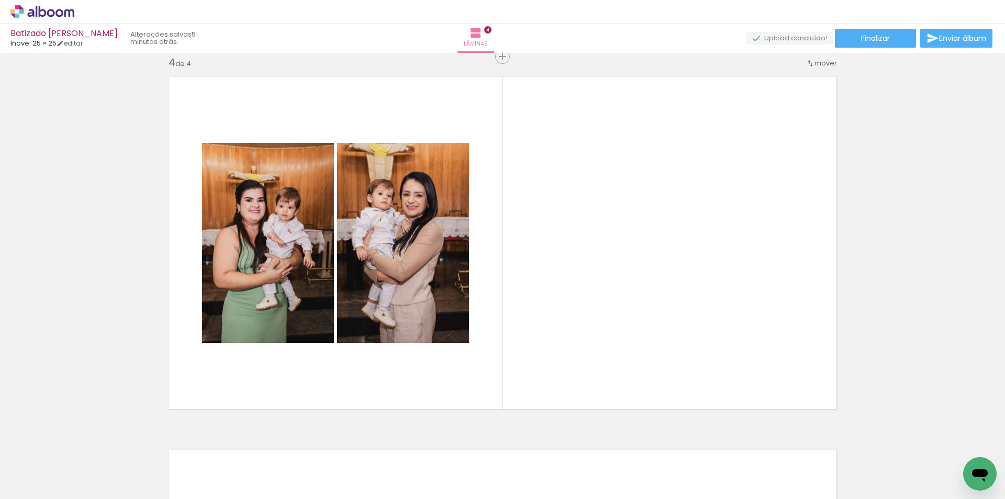
scroll to position [0, 2748]
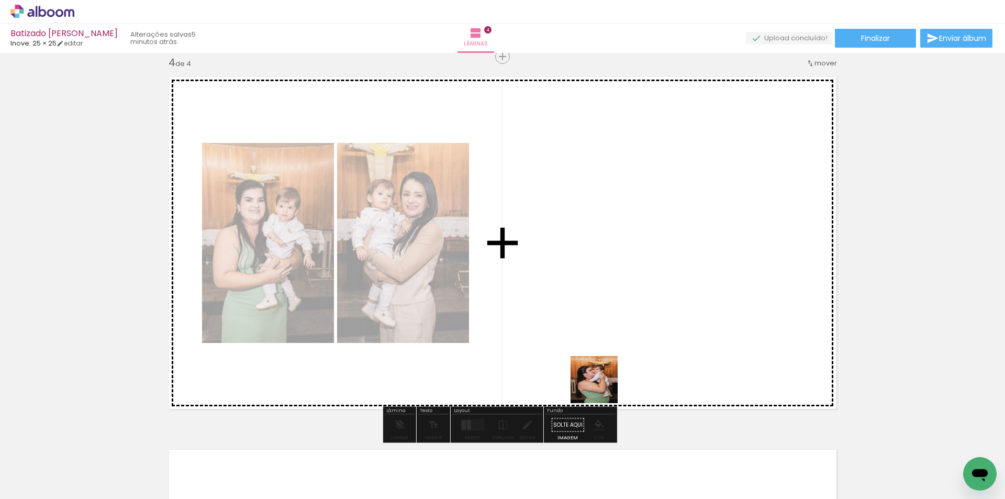
drag, startPoint x: 602, startPoint y: 387, endPoint x: 613, endPoint y: 351, distance: 38.2
click at [616, 247] on quentale-workspace at bounding box center [502, 249] width 1005 height 499
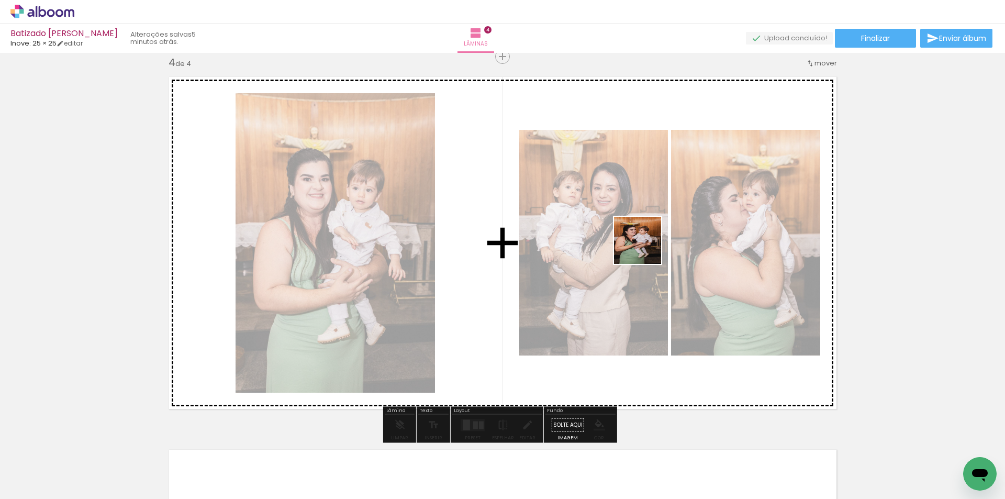
drag, startPoint x: 646, startPoint y: 459, endPoint x: 645, endPoint y: 242, distance: 216.6
click at [645, 242] on quentale-workspace at bounding box center [502, 249] width 1005 height 499
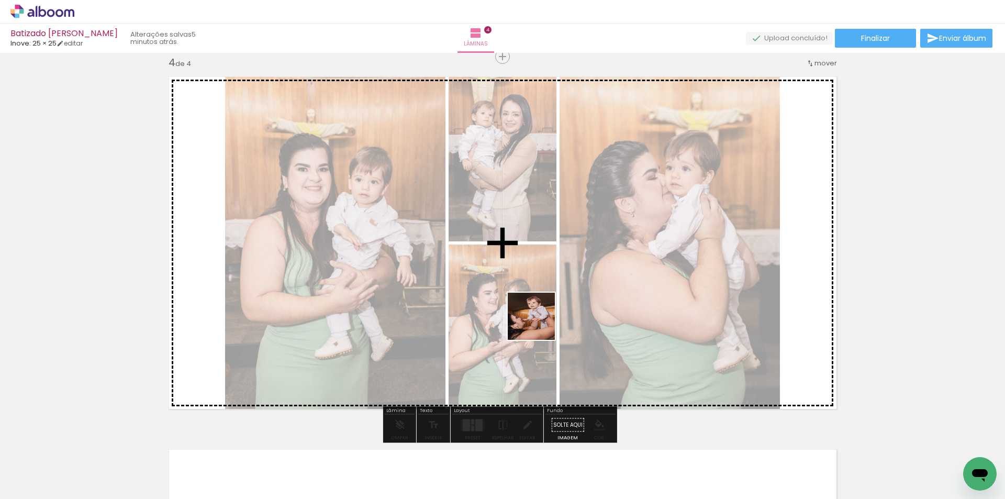
drag, startPoint x: 519, startPoint y: 458, endPoint x: 709, endPoint y: 463, distance: 190.5
click at [545, 281] on quentale-workspace at bounding box center [502, 249] width 1005 height 499
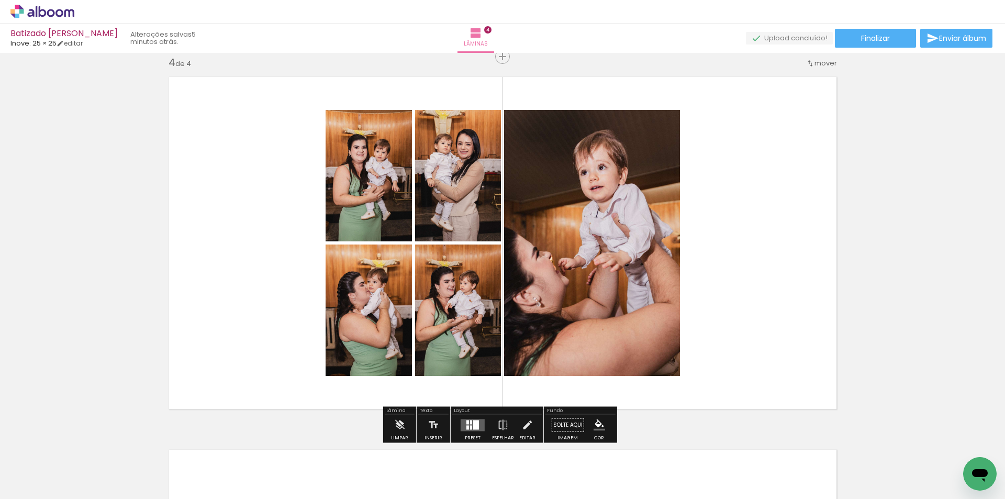
drag, startPoint x: 706, startPoint y: 466, endPoint x: 757, endPoint y: 425, distance: 64.8
click at [670, 261] on quentale-workspace at bounding box center [502, 249] width 1005 height 499
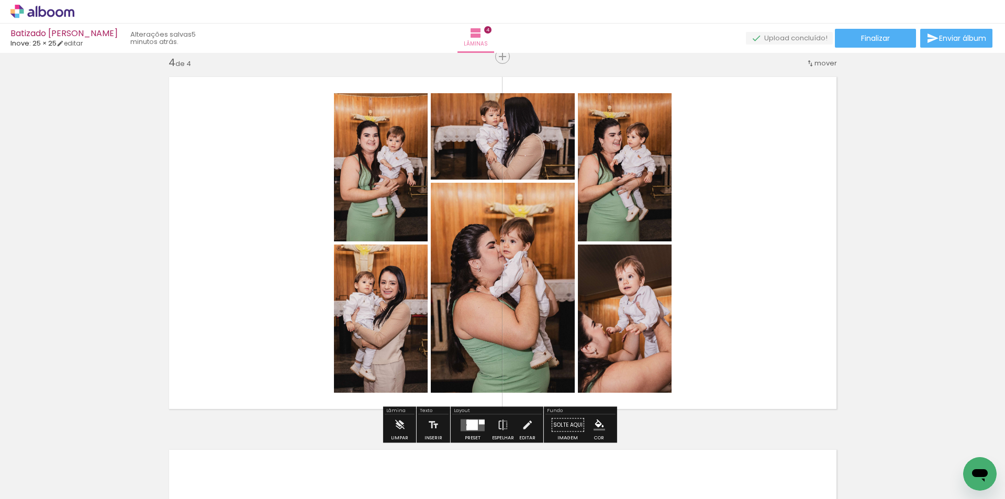
drag, startPoint x: 765, startPoint y: 461, endPoint x: 757, endPoint y: 253, distance: 208.9
click at [757, 253] on quentale-workspace at bounding box center [502, 249] width 1005 height 499
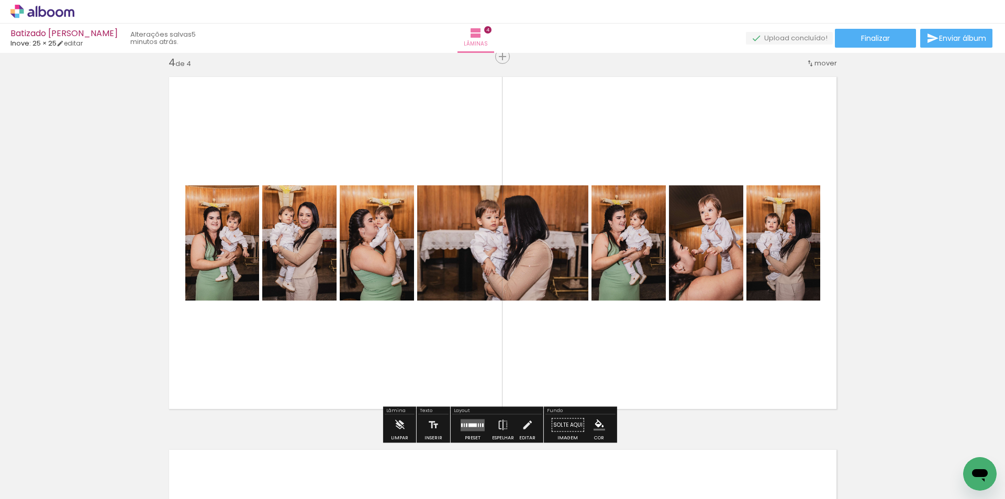
click at [470, 425] on div at bounding box center [472, 425] width 8 height 4
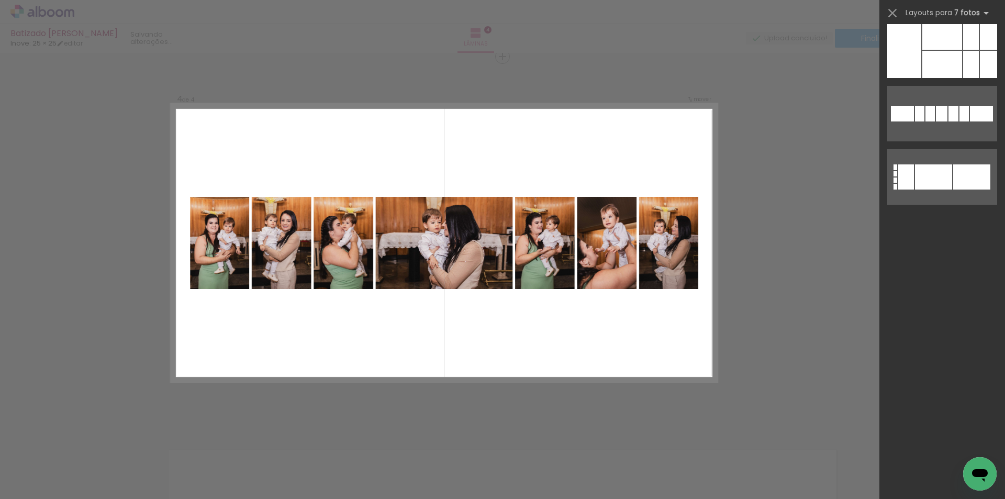
scroll to position [0, 0]
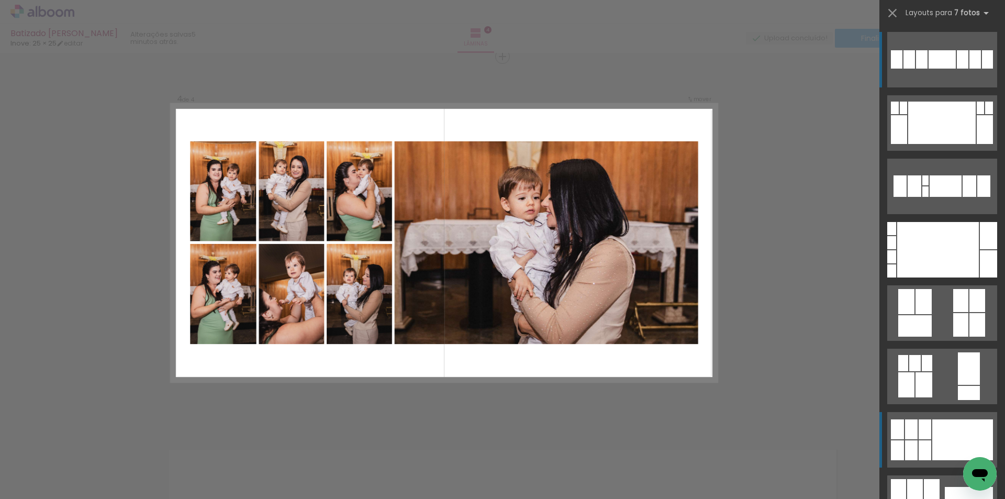
click at [932, 443] on div at bounding box center [962, 439] width 61 height 41
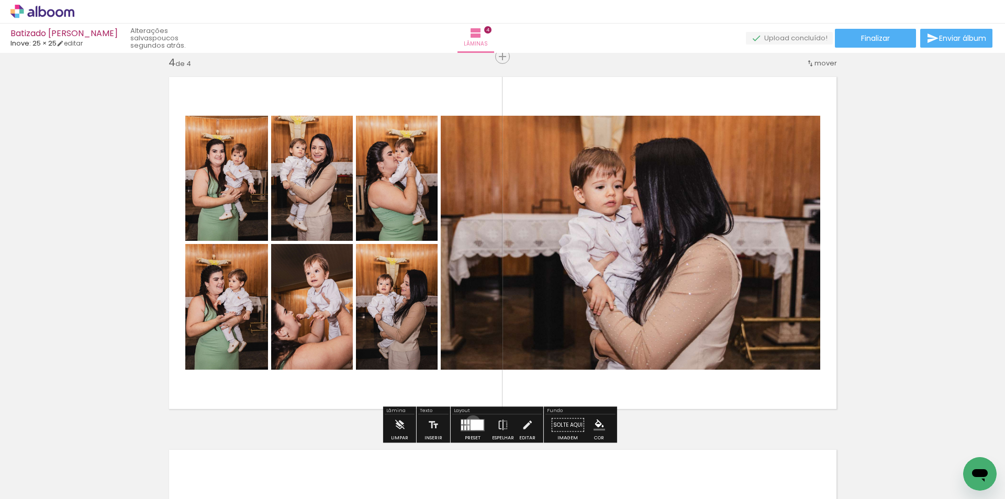
click at [470, 422] on div at bounding box center [476, 424] width 13 height 10
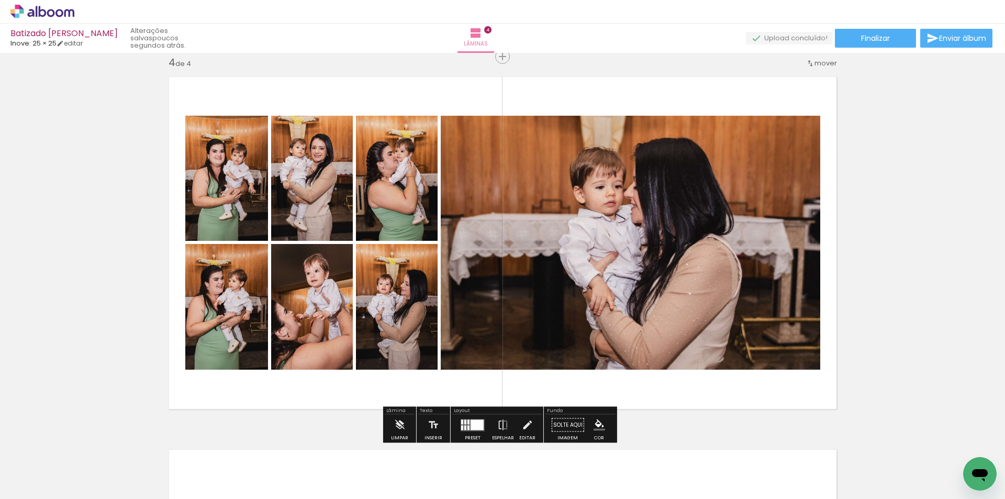
click at [470, 422] on div at bounding box center [476, 424] width 13 height 10
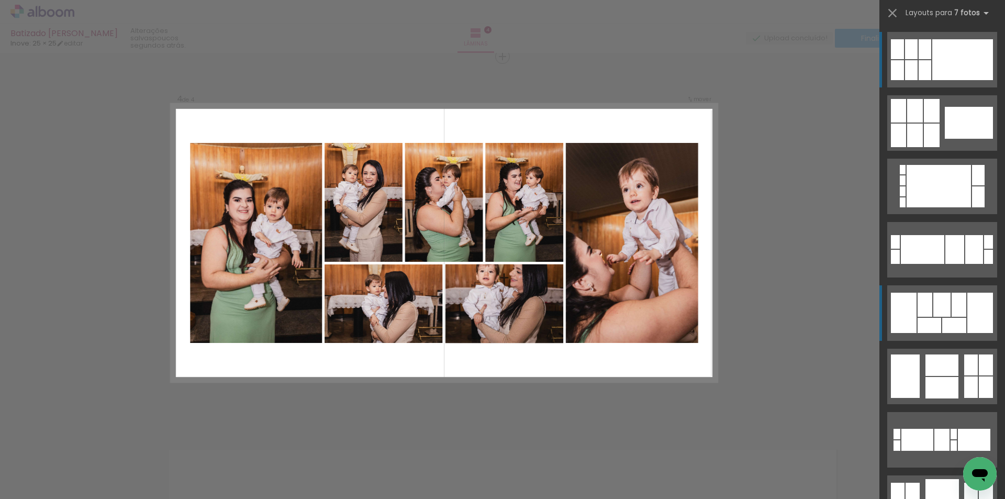
click at [959, 315] on div at bounding box center [958, 304] width 15 height 24
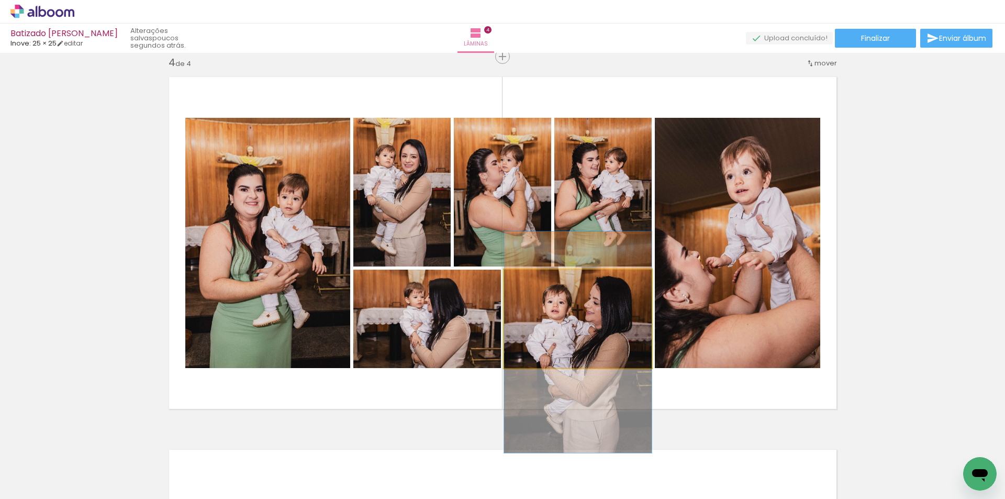
drag, startPoint x: 559, startPoint y: 323, endPoint x: 556, endPoint y: 347, distance: 23.8
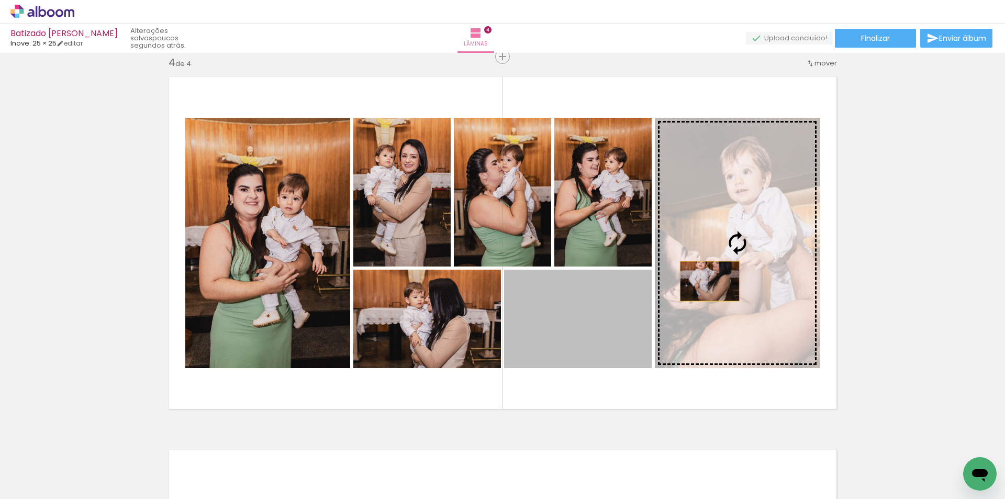
drag, startPoint x: 590, startPoint y: 341, endPoint x: 713, endPoint y: 277, distance: 138.1
click at [0, 0] on slot at bounding box center [0, 0] width 0 height 0
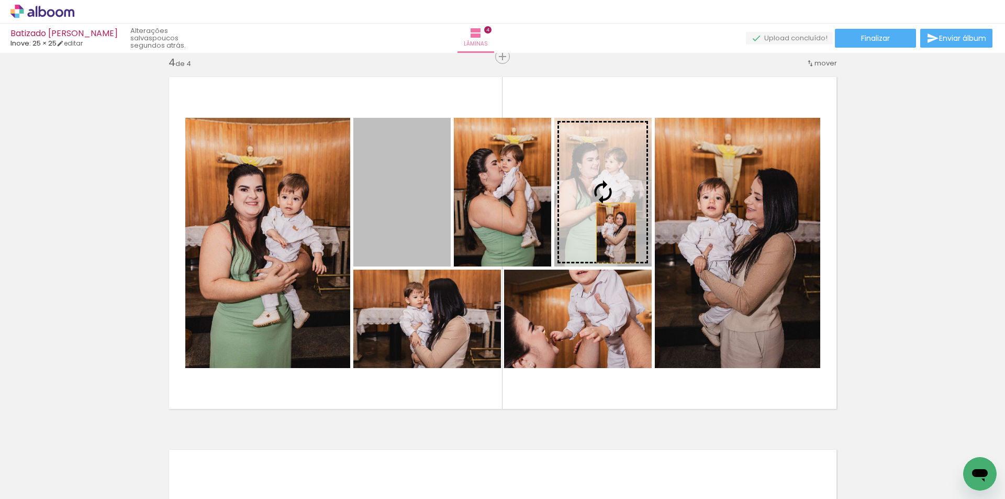
drag, startPoint x: 405, startPoint y: 221, endPoint x: 614, endPoint y: 233, distance: 208.6
click at [0, 0] on slot at bounding box center [0, 0] width 0 height 0
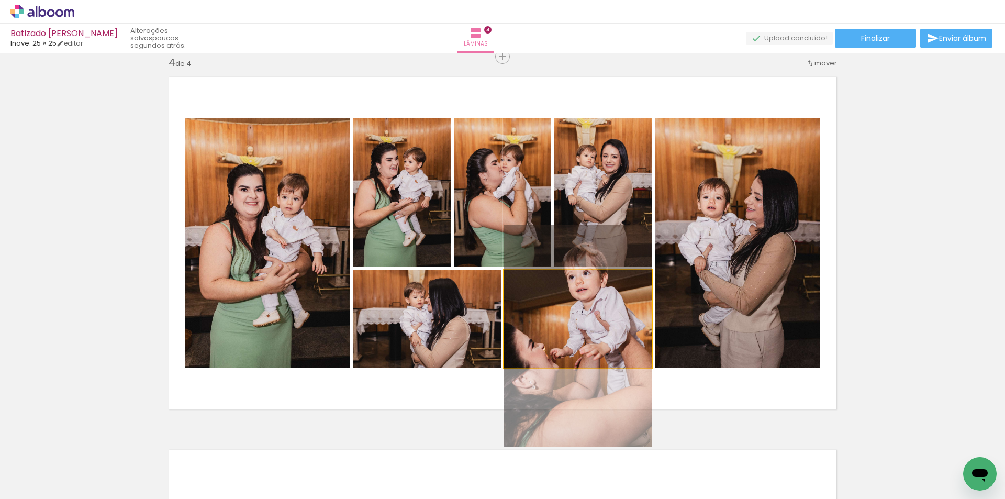
drag, startPoint x: 560, startPoint y: 305, endPoint x: 560, endPoint y: 322, distance: 17.3
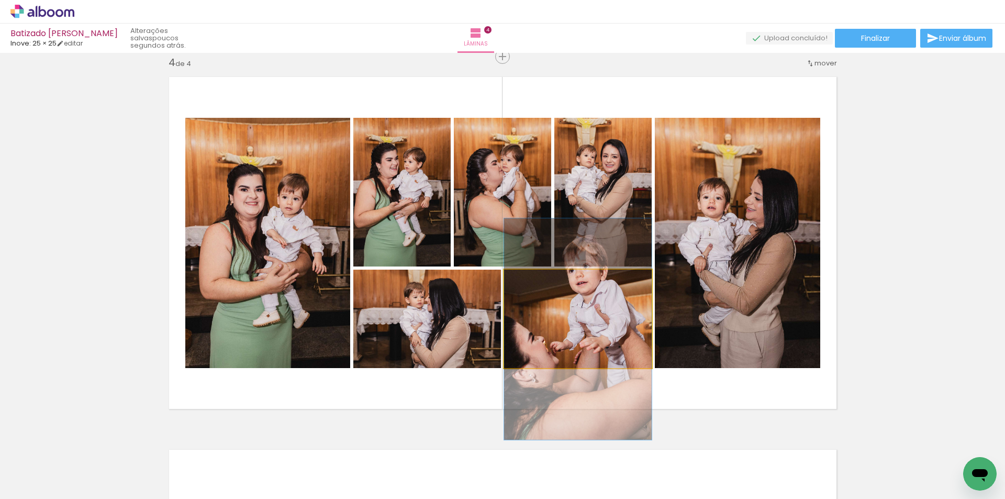
drag, startPoint x: 558, startPoint y: 336, endPoint x: 537, endPoint y: 329, distance: 21.5
click at [538, 331] on quentale-photo at bounding box center [578, 318] width 148 height 98
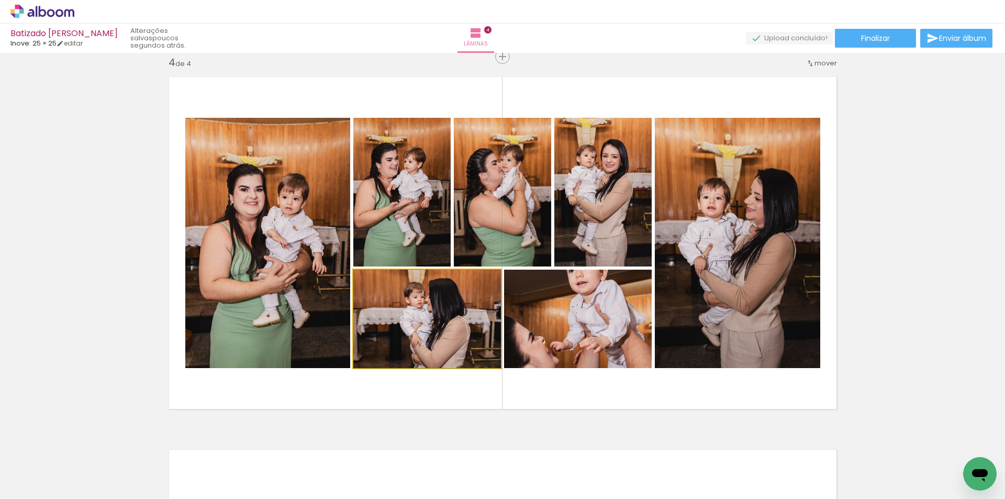
drag, startPoint x: 460, startPoint y: 334, endPoint x: 626, endPoint y: 334, distance: 166.4
click at [0, 0] on slot at bounding box center [0, 0] width 0 height 0
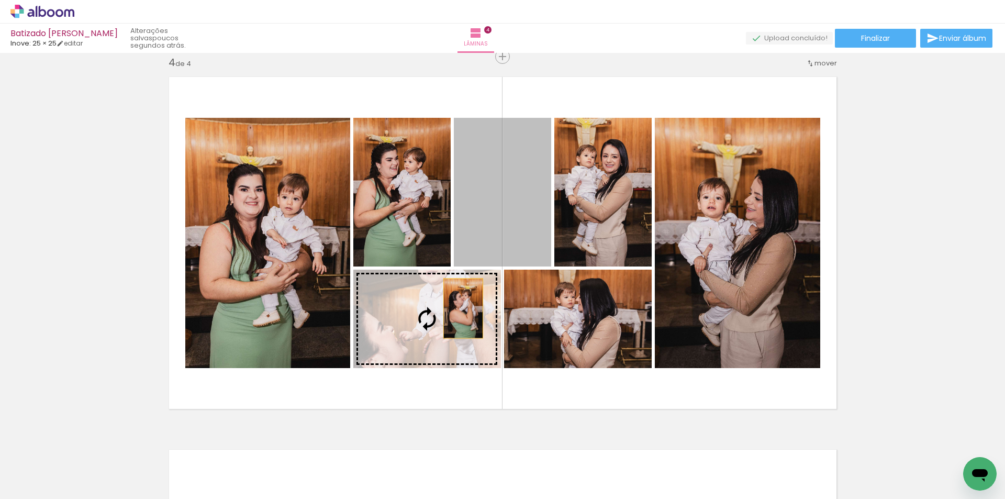
drag, startPoint x: 525, startPoint y: 238, endPoint x: 459, endPoint y: 308, distance: 96.2
click at [0, 0] on slot at bounding box center [0, 0] width 0 height 0
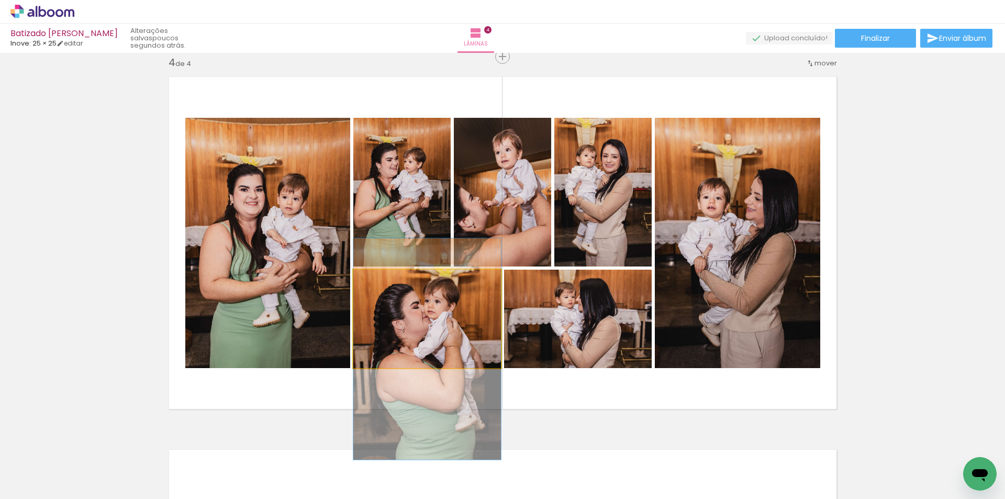
drag, startPoint x: 449, startPoint y: 318, endPoint x: 453, endPoint y: 346, distance: 29.0
